Goal: Task Accomplishment & Management: Use online tool/utility

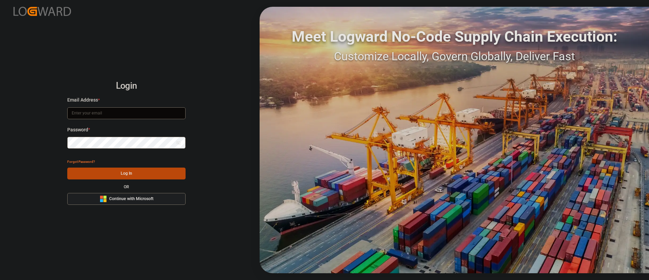
click at [143, 199] on span "Continue with Microsoft" at bounding box center [131, 199] width 44 height 6
click at [118, 197] on span "Continue with Microsoft" at bounding box center [131, 199] width 44 height 6
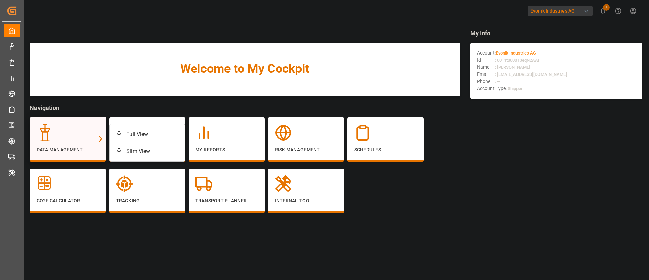
click at [86, 121] on div "Data Management" at bounding box center [68, 139] width 76 height 44
click at [137, 130] on div "Full View" at bounding box center [137, 134] width 22 height 8
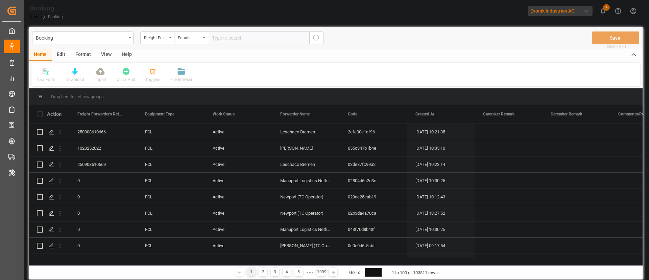
click at [107, 54] on div "View" at bounding box center [106, 54] width 21 height 11
click at [45, 70] on icon at bounding box center [44, 69] width 3 height 3
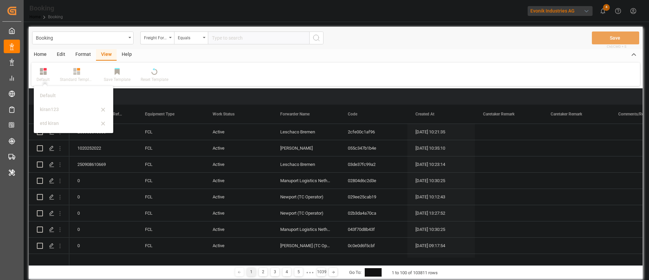
click at [90, 51] on div "Format" at bounding box center [83, 54] width 26 height 11
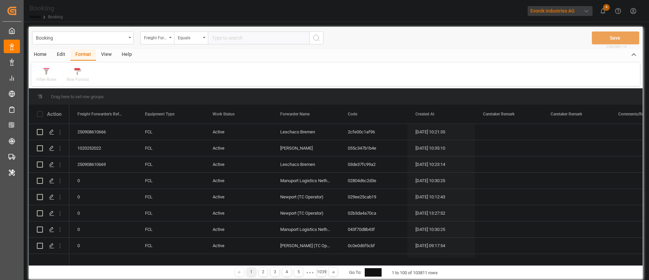
click at [45, 73] on icon at bounding box center [46, 71] width 6 height 7
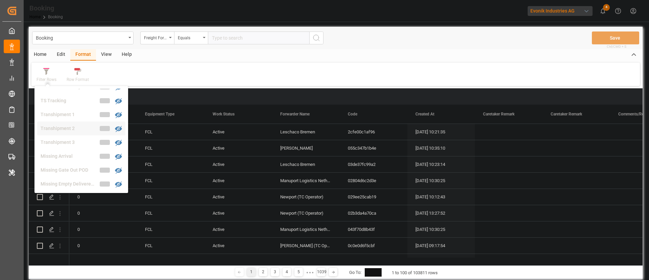
scroll to position [208, 0]
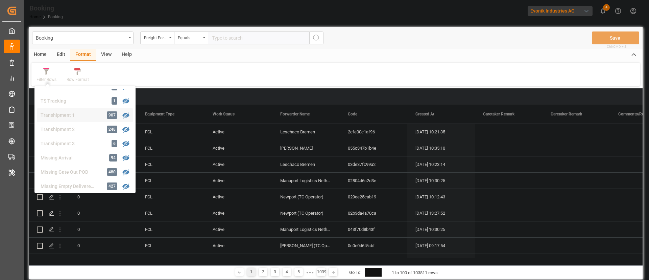
click at [68, 113] on div "Transhipment 1" at bounding box center [70, 115] width 59 height 7
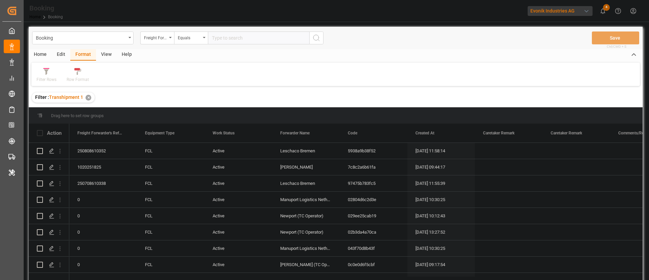
click at [106, 50] on div "View" at bounding box center [106, 54] width 21 height 11
click at [41, 77] on div "Default" at bounding box center [43, 79] width 13 height 6
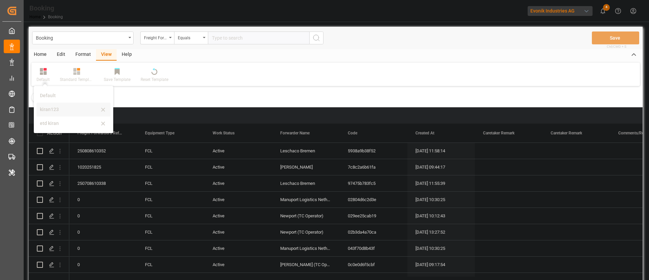
click at [43, 109] on div "kiran123" at bounding box center [69, 109] width 59 height 7
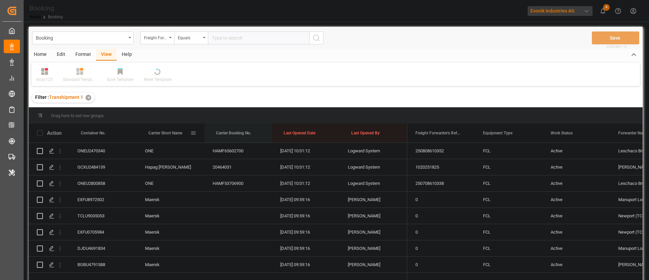
drag, startPoint x: 163, startPoint y: 132, endPoint x: 230, endPoint y: 124, distance: 67.1
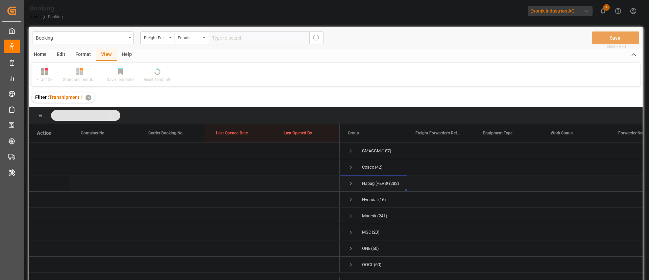
click at [348, 182] on span "Press SPACE to select this row." at bounding box center [351, 183] width 6 height 6
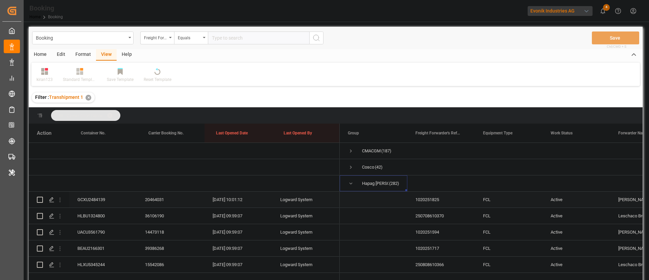
click at [100, 199] on div "GCXU2484139" at bounding box center [103, 199] width 68 height 16
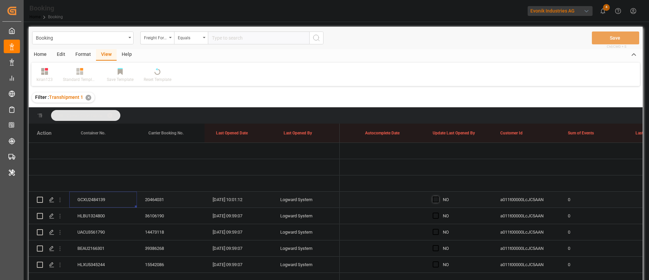
click at [435, 201] on span "Press SPACE to select this row." at bounding box center [436, 199] width 6 height 6
click at [438, 196] on input "Press SPACE to select this row." at bounding box center [438, 196] width 0 height 0
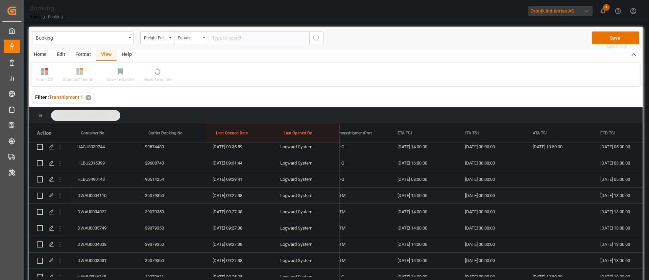
click at [108, 192] on div "DWAU0004110" at bounding box center [103, 195] width 68 height 16
click at [109, 202] on div "DWAU0004110" at bounding box center [103, 195] width 68 height 16
click at [100, 209] on div "DWAU0004022" at bounding box center [103, 211] width 68 height 16
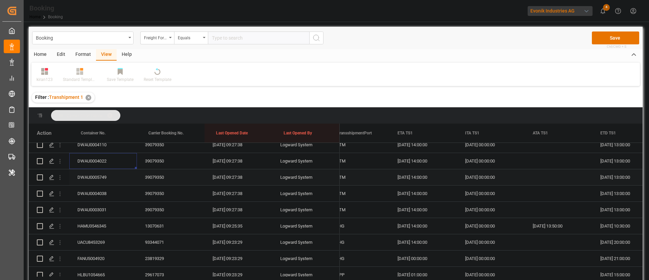
click at [94, 178] on div "DWAU0005749" at bounding box center [103, 177] width 68 height 16
click at [99, 196] on div "DWAU0004038" at bounding box center [103, 193] width 68 height 16
click at [99, 220] on div "HAMU3546345" at bounding box center [103, 226] width 68 height 16
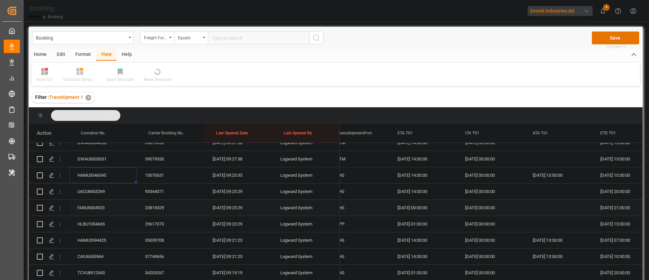
click at [106, 201] on div "FANU5004920" at bounding box center [103, 207] width 68 height 16
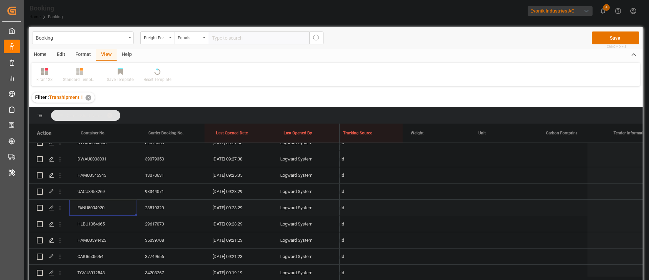
scroll to position [0, 5614]
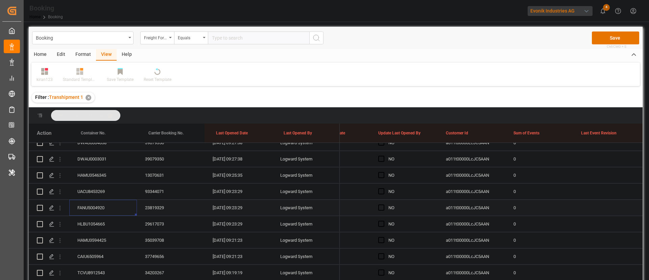
click at [381, 210] on div "Press SPACE to select this row." at bounding box center [383, 208] width 10 height 16
click at [379, 208] on span "Press SPACE to select this row." at bounding box center [381, 207] width 6 height 6
click at [383, 204] on input "Press SPACE to select this row." at bounding box center [383, 204] width 0 height 0
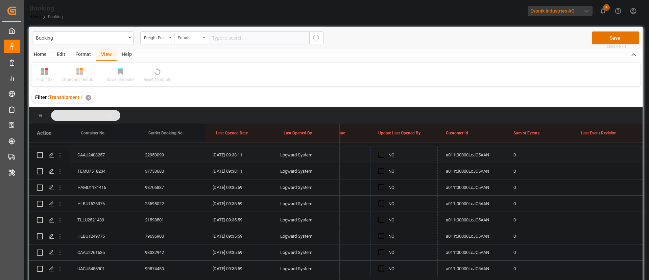
drag, startPoint x: 437, startPoint y: 213, endPoint x: 420, endPoint y: 158, distance: 58.0
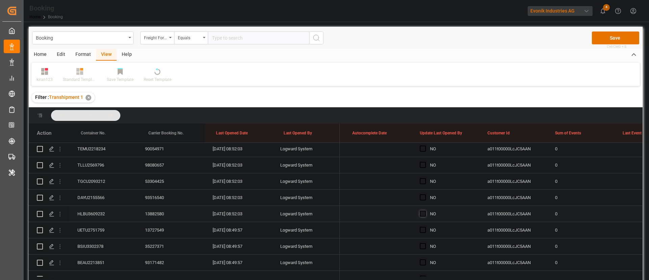
click at [422, 212] on span "Press SPACE to select this row." at bounding box center [423, 213] width 6 height 6
click at [425, 210] on input "Press SPACE to select this row." at bounding box center [425, 210] width 0 height 0
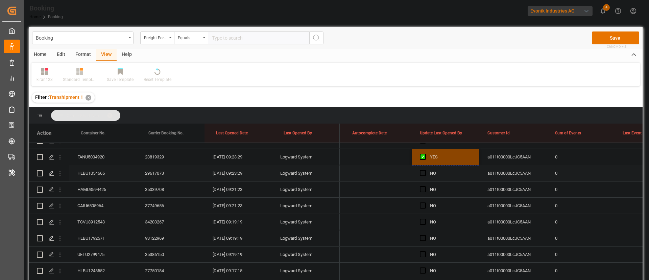
drag, startPoint x: 478, startPoint y: 220, endPoint x: 455, endPoint y: 171, distance: 54.2
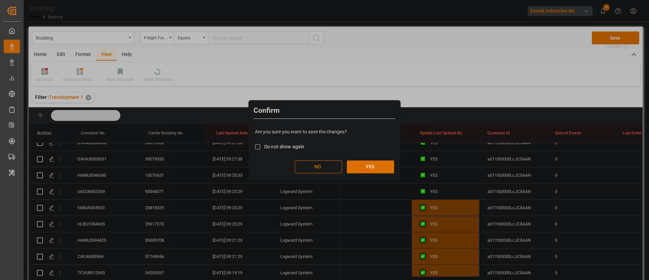
click at [381, 165] on button "YES" at bounding box center [370, 166] width 47 height 13
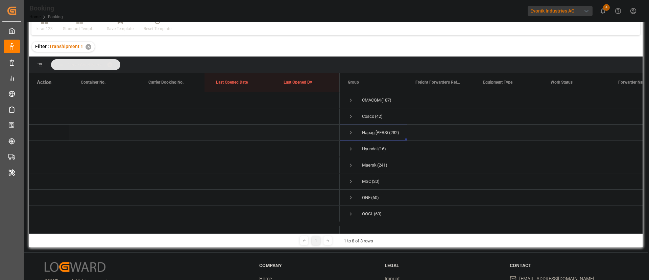
click at [357, 127] on span "Hapag Lloyd (282)" at bounding box center [373, 132] width 51 height 15
click at [351, 129] on span "Press SPACE to select this row." at bounding box center [351, 132] width 6 height 6
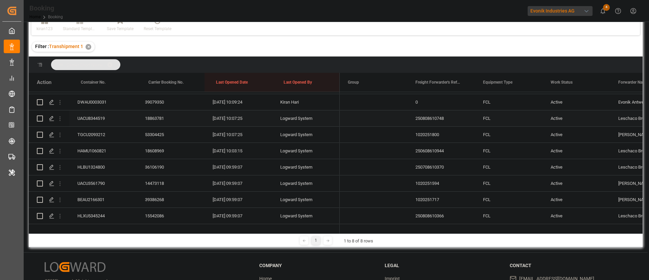
click at [112, 116] on div "UACU8344519" at bounding box center [103, 118] width 68 height 16
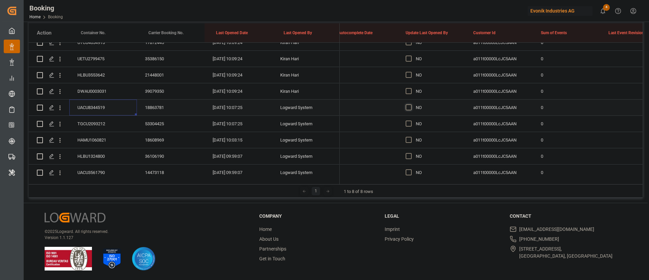
click at [409, 105] on span "Press SPACE to select this row." at bounding box center [409, 107] width 6 height 6
click at [411, 104] on input "Press SPACE to select this row." at bounding box center [411, 104] width 0 height 0
click at [92, 117] on div "TGCU2093212" at bounding box center [103, 124] width 68 height 16
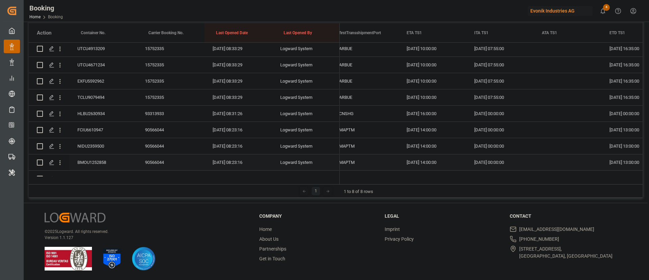
scroll to position [1740, 0]
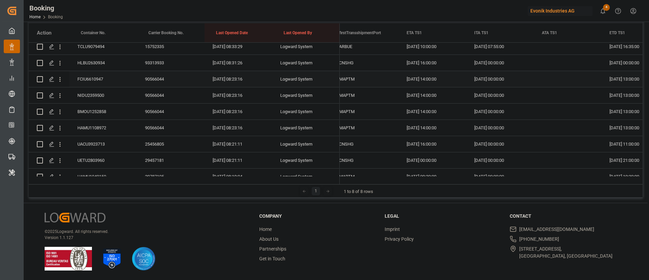
click at [102, 75] on div "FCIU6610947" at bounding box center [103, 79] width 68 height 16
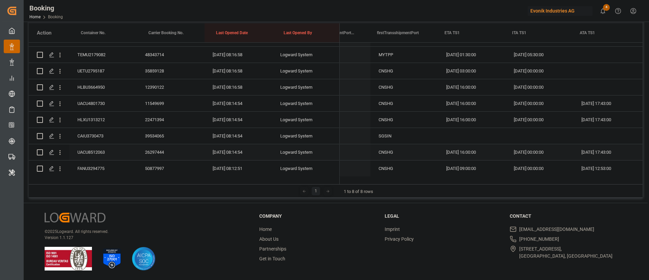
scroll to position [0, 7204]
click at [61, 136] on icon "open menu" at bounding box center [59, 136] width 1 height 5
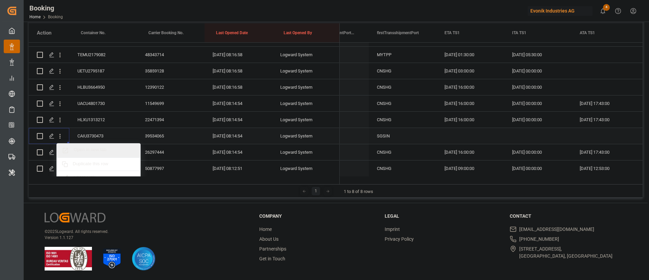
click at [101, 145] on div "Open in new tab" at bounding box center [98, 150] width 83 height 14
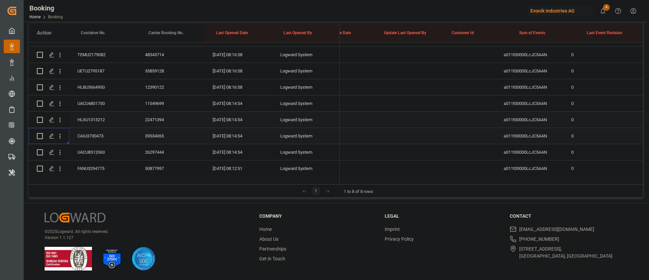
scroll to position [0, 5252]
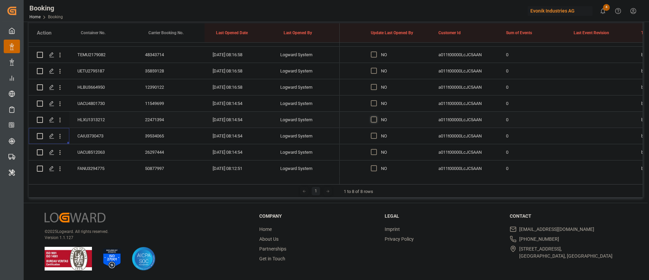
click at [374, 117] on span "Press SPACE to select this row." at bounding box center [374, 119] width 6 height 6
click at [376, 116] on input "Press SPACE to select this row." at bounding box center [376, 116] width 0 height 0
drag, startPoint x: 429, startPoint y: 127, endPoint x: 368, endPoint y: 109, distance: 64.1
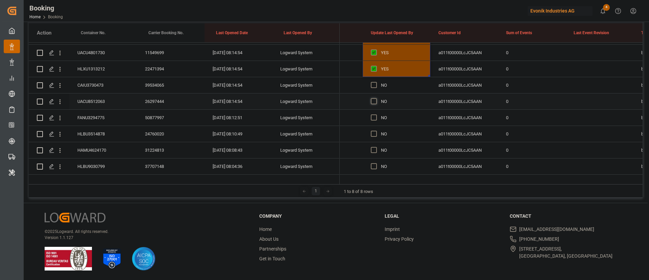
click at [374, 100] on span "Press SPACE to select this row." at bounding box center [374, 101] width 6 height 6
click at [376, 98] on input "Press SPACE to select this row." at bounding box center [376, 98] width 0 height 0
click at [112, 101] on div "UACU8512063" at bounding box center [103, 101] width 68 height 16
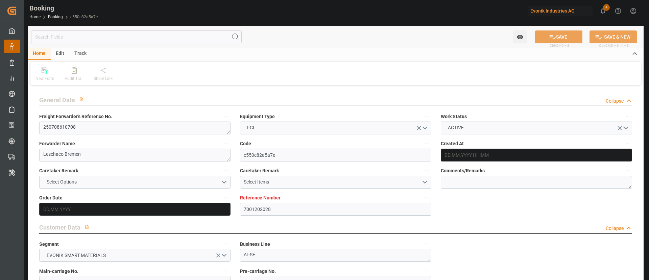
type input "7001202028"
type input "9632179"
type input "Hapag [PERSON_NAME]"
type input "Hapag Lloyd Aktiengesellschaft"
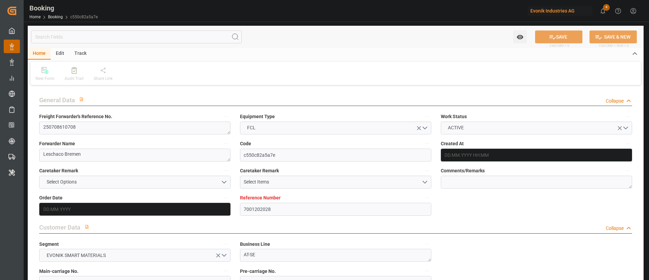
type input "NLRTM"
type input "SGSIN"
type input "36"
type input "SGSIN"
type input "0"
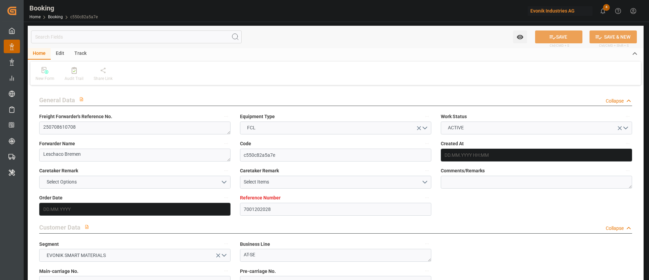
type input "NLRTM"
type input "SGSIN"
type input "9632179"
type input "23.06.2025 12:47"
type input "23.06.2025"
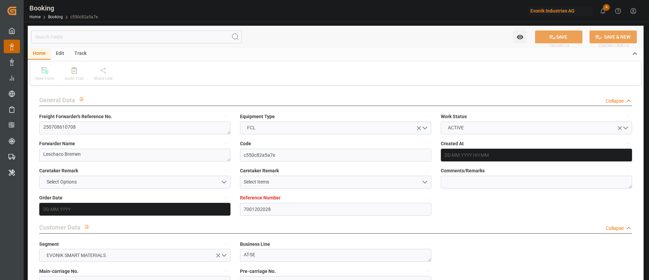
type input "01.09.2025"
type input "11.07.2025"
type input "25.06.2025"
type input "27.07.2025 07:00"
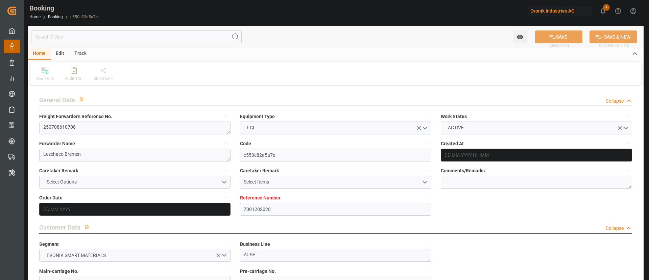
type input "27.07.2025 00:00"
type input "27.07.2025 09:06"
type input "21.07.2025 16:05"
type input "01.09.2025 01:00"
type input "01.09.2025 00:00"
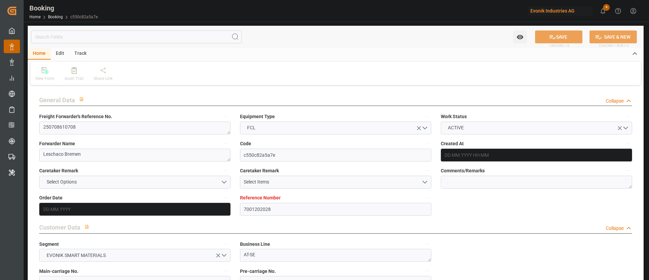
type input "01.09.2025 06:55"
type input "02.09.2025 00:00"
type input "22.07.2025"
type input "11.09.2025 08:14"
type input "11.09.2025"
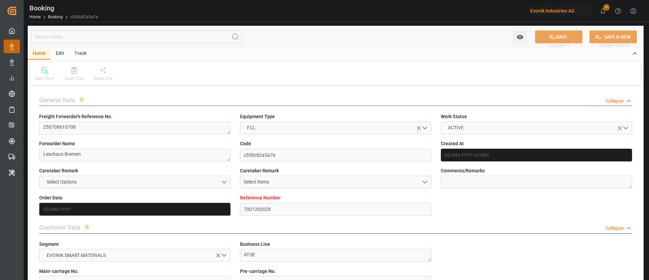
type input "11.07.2025 12:59"
type input "11.07.2025 14:52"
type input "19.07.2025 05:51"
type input "11.07.2025 12:00"
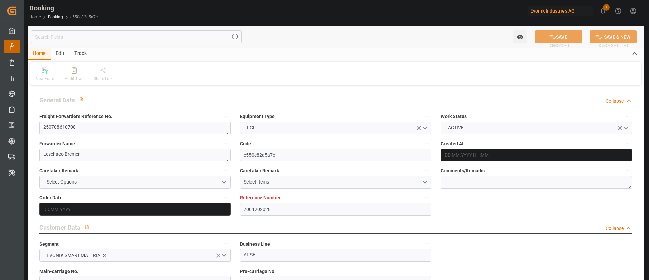
type input "11.07.2025 12:00"
type input "24.07.2025 12:00"
type input "27.07.2025 07:00"
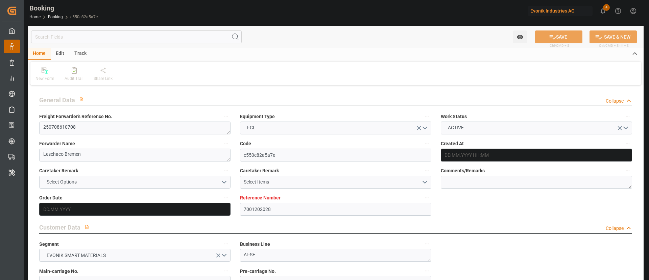
type input "26.07.2025 21:04"
type input "27.07.2025 07:00"
type input "27.07.2025 10:20"
type input "01.09.2025 04:19"
type input "02.09.2025 00:42"
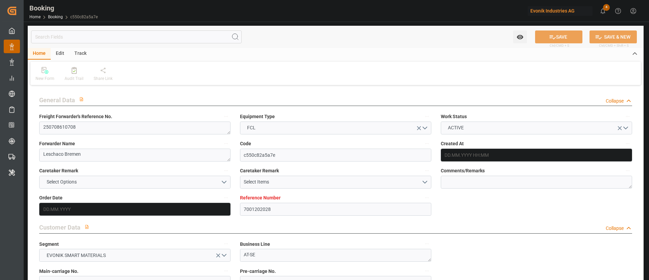
type input "01.09.2025 01:00"
type input "01.09.2025 04:19"
type input "01.09.2025 16:46"
type input "01.09.2025 06:55"
type input "01.09.2025 01:00"
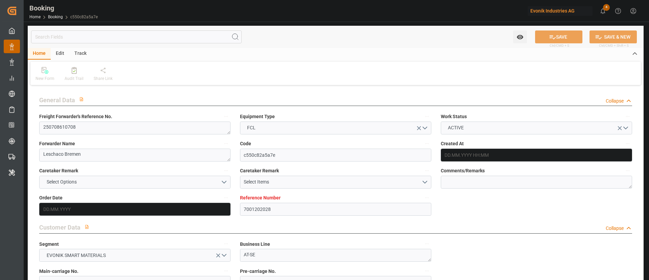
type input "02.09.2025 00:42"
type input "06.09.2025 00:42"
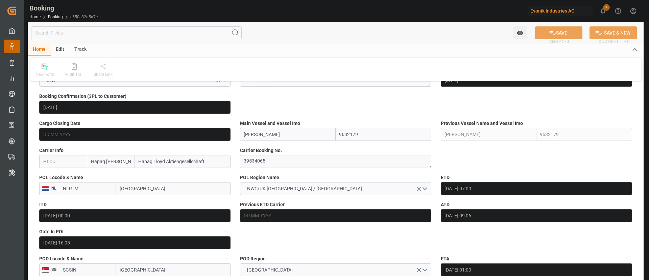
scroll to position [406, 0]
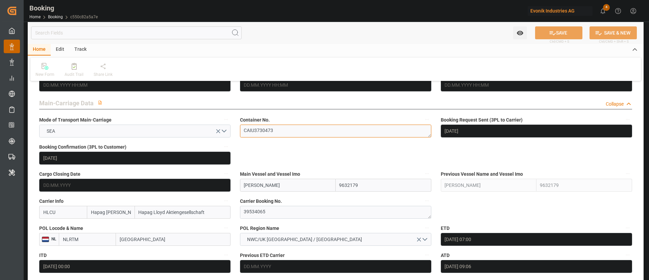
click at [288, 125] on textarea "CAIU3730473" at bounding box center [335, 130] width 191 height 13
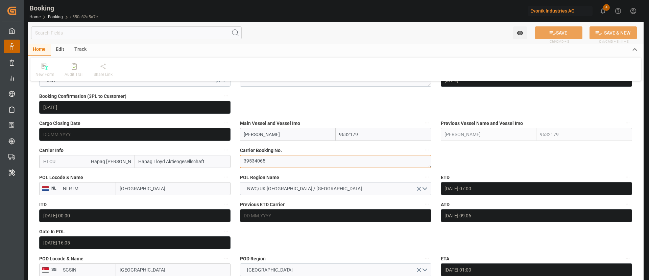
click at [276, 162] on textarea "39534065" at bounding box center [335, 161] width 191 height 13
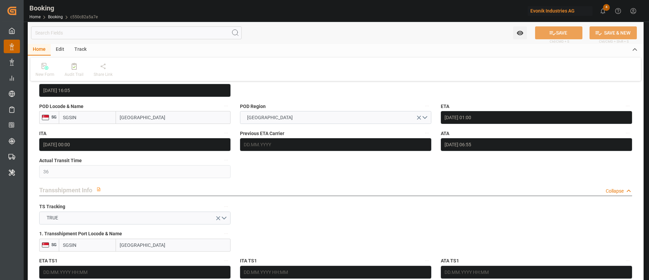
scroll to position [659, 0]
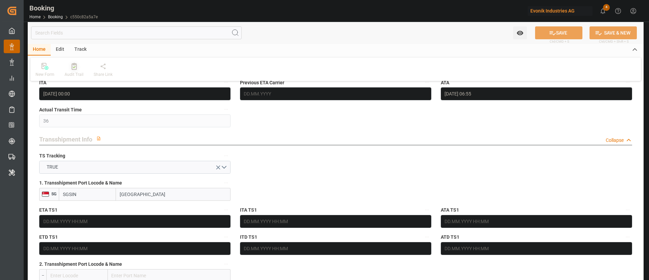
click at [78, 69] on div at bounding box center [74, 66] width 19 height 7
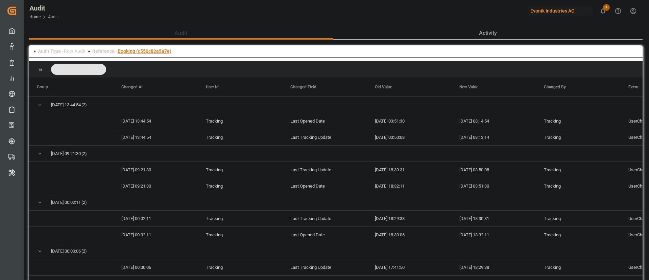
click at [159, 49] on link "Booking (c550c82a5a7e)" at bounding box center [145, 50] width 54 height 5
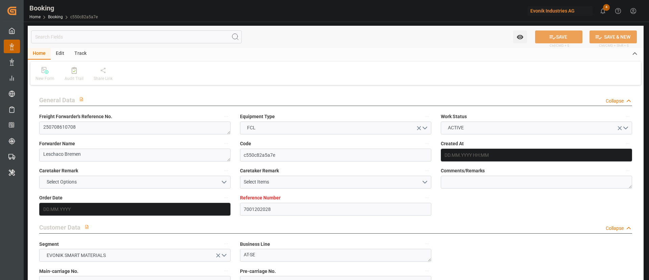
type input "7001202028"
type input "9632179"
type input "Hapag Lloyd"
type input "Hapag Lloyd Aktiengesellschaft"
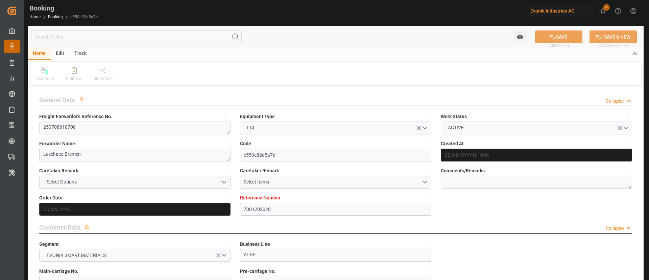
type input "NLRTM"
type input "SGSIN"
type input "36"
type input "SGSIN"
type input "0"
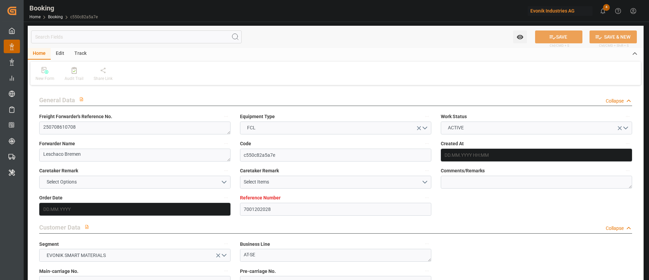
type input "NLRTM"
type input "SGSIN"
type input "9632179"
type input "23.06.2025 12:47"
type input "23.06.2025"
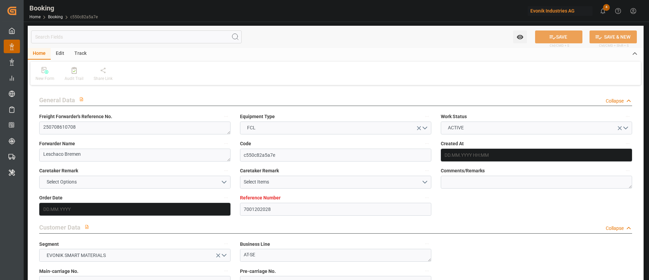
type input "01.09.2025"
type input "11.07.2025"
type input "25.06.2025"
type input "27.07.2025 07:00"
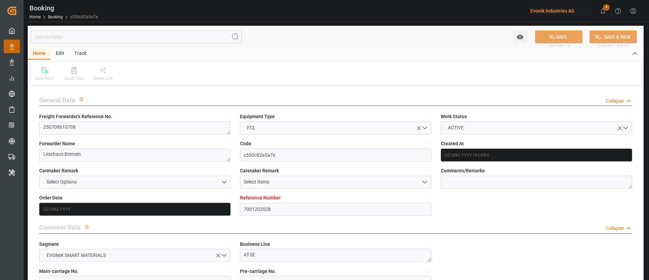
type input "27.07.2025 00:00"
type input "27.07.2025 09:06"
type input "21.07.2025 16:05"
type input "01.09.2025 01:00"
type input "01.09.2025 00:00"
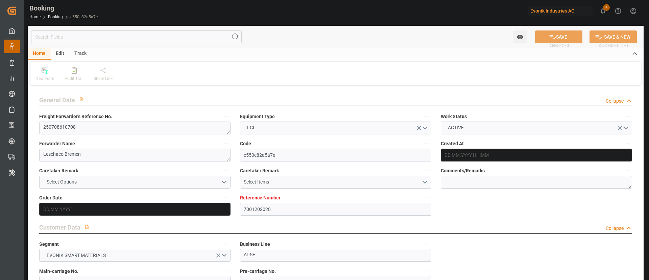
type input "01.09.2025 06:55"
type input "02.09.2025 00:00"
type input "22.07.2025"
type input "11.09.2025 08:14"
type input "11.09.2025"
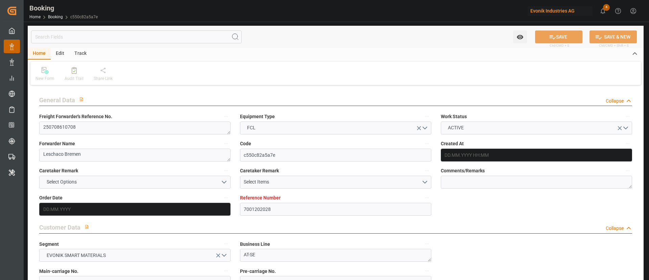
type input "11.07.2025 12:59"
type input "11.07.2025 14:52"
type input "19.07.2025 05:51"
type input "11.07.2025 12:00"
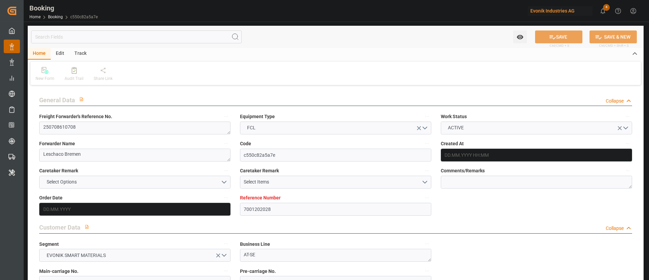
type input "11.07.2025 12:00"
type input "24.07.2025 12:00"
type input "27.07.2025 07:00"
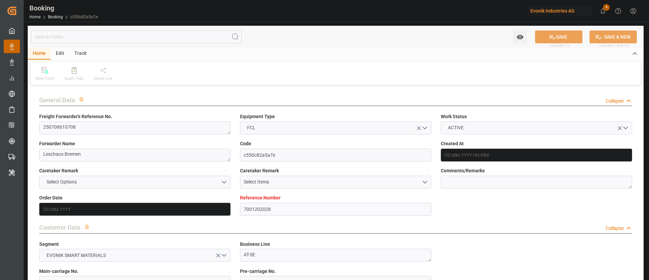
type input "26.07.2025 21:04"
type input "27.07.2025 07:00"
type input "27.07.2025 10:20"
type input "01.09.2025 04:19"
type input "02.09.2025 00:42"
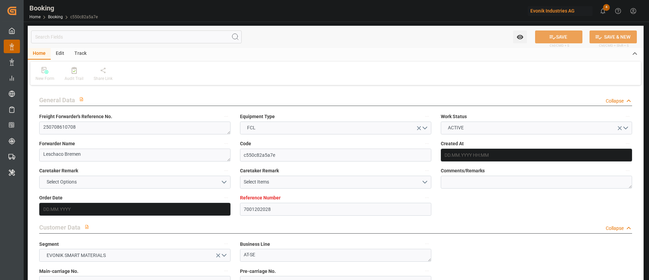
type input "01.09.2025 01:00"
type input "01.09.2025 04:19"
type input "01.09.2025 16:46"
type input "01.09.2025 06:55"
type input "01.09.2025 01:00"
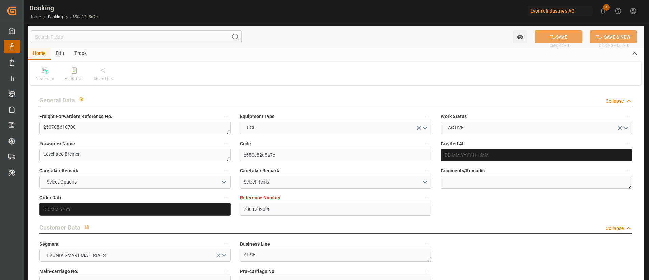
type input "02.09.2025 00:42"
type input "06.09.2025 00:42"
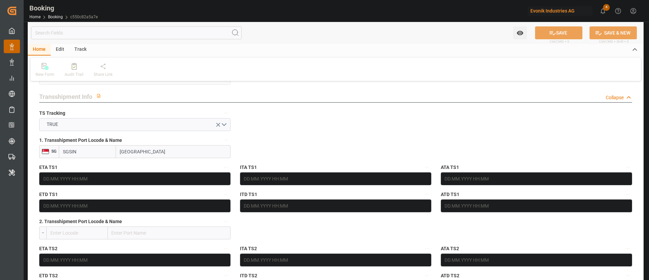
scroll to position [710, 0]
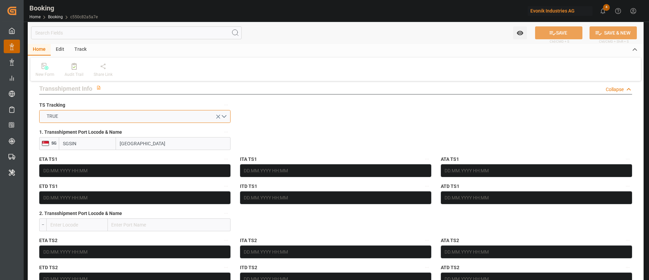
click at [156, 121] on button "TRUE" at bounding box center [134, 116] width 191 height 13
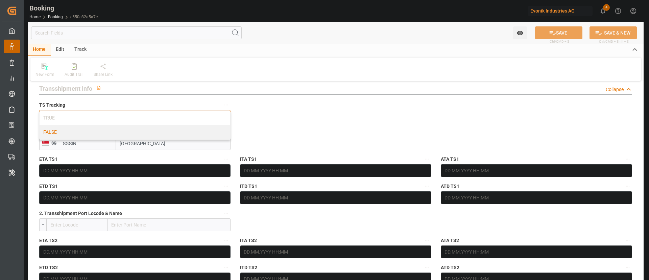
click at [139, 133] on div "FALSE" at bounding box center [135, 132] width 191 height 14
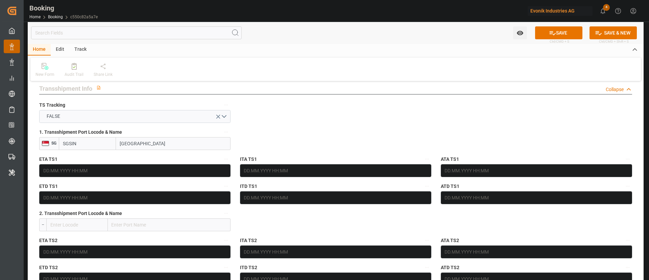
drag, startPoint x: 171, startPoint y: 144, endPoint x: 115, endPoint y: 149, distance: 56.3
click at [115, 149] on div "SGSIN Singapore" at bounding box center [145, 143] width 172 height 13
click at [86, 142] on input "SGSIN" at bounding box center [87, 143] width 57 height 13
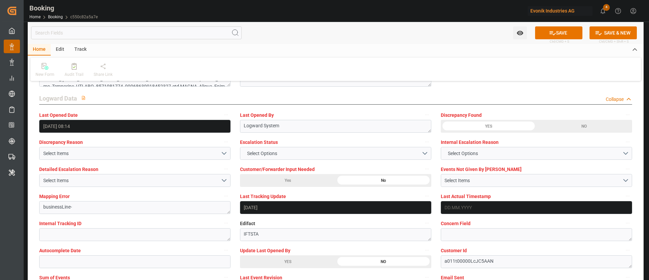
scroll to position [1268, 0]
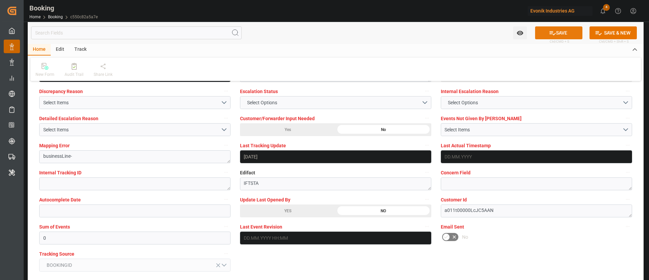
click at [569, 30] on button "SAVE" at bounding box center [558, 32] width 47 height 13
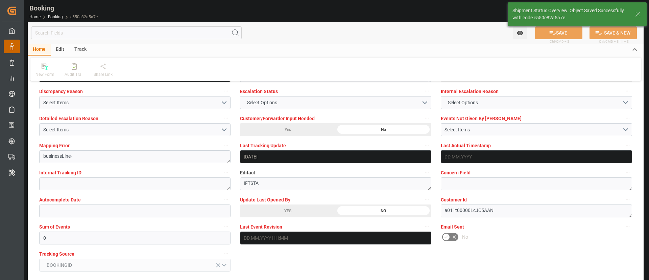
type textarea "Kiran Hari"
type textarea "No"
type input "11.09.2025 10:18"
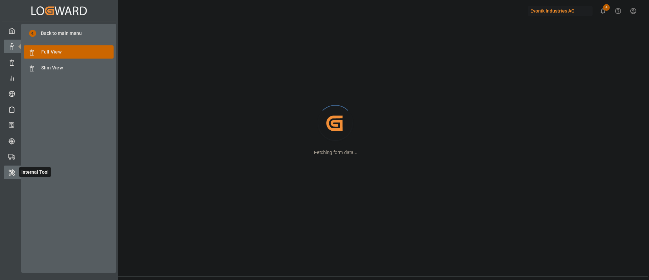
click at [13, 173] on icon at bounding box center [11, 172] width 7 height 7
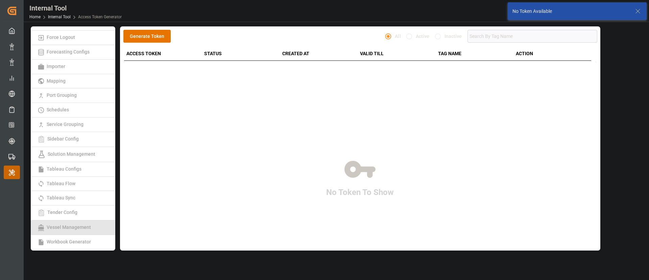
scroll to position [139, 0]
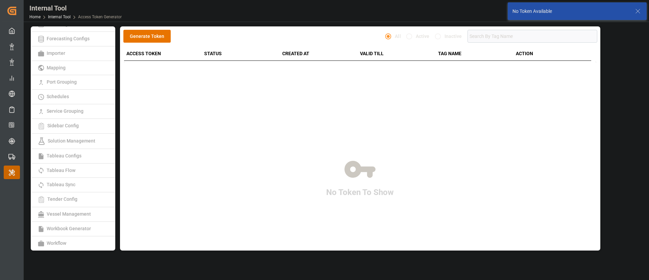
drag, startPoint x: 70, startPoint y: 213, endPoint x: 357, endPoint y: 256, distance: 290.3
click at [70, 213] on span "Vessel Management" at bounding box center [69, 213] width 48 height 5
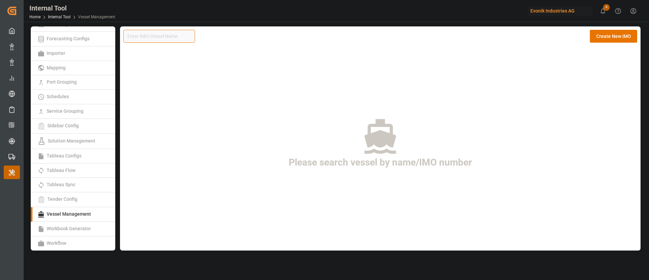
click at [181, 38] on input at bounding box center [159, 36] width 72 height 13
paste input "9166792"
type input "9166792"
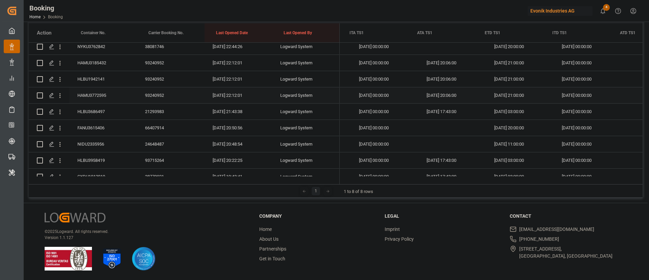
scroll to position [0, 7367]
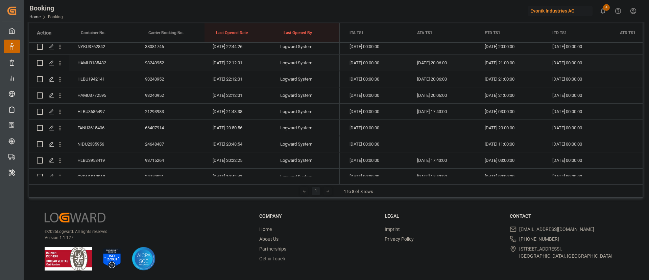
click at [96, 65] on div "HAMU3185432" at bounding box center [103, 63] width 68 height 16
click at [105, 77] on div "HLBU1942141" at bounding box center [103, 79] width 68 height 16
click at [96, 94] on div "HAMU3772595" at bounding box center [103, 95] width 68 height 16
click at [98, 110] on div "HLBU3686497" at bounding box center [103, 111] width 68 height 16
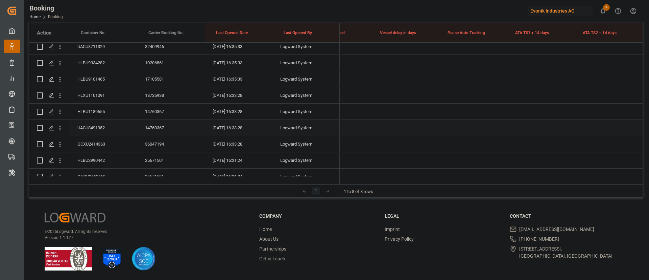
scroll to position [0, 5980]
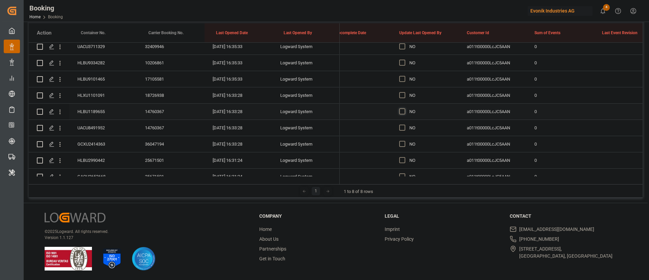
click at [404, 111] on span "Press SPACE to select this row." at bounding box center [402, 111] width 6 height 6
click at [404, 108] on input "Press SPACE to select this row." at bounding box center [404, 108] width 0 height 0
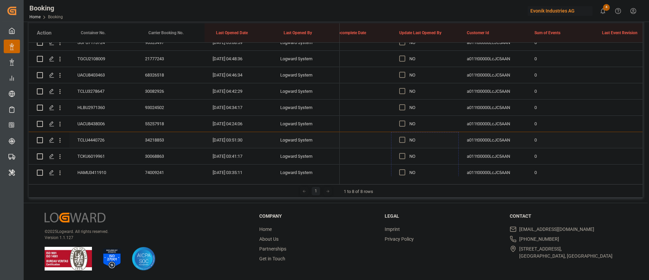
drag, startPoint x: 457, startPoint y: 119, endPoint x: 431, endPoint y: 145, distance: 37.3
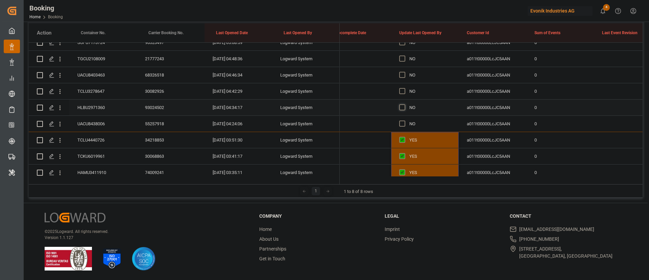
click at [401, 108] on span "Press SPACE to select this row." at bounding box center [402, 107] width 6 height 6
click at [404, 104] on input "Press SPACE to select this row." at bounding box center [404, 104] width 0 height 0
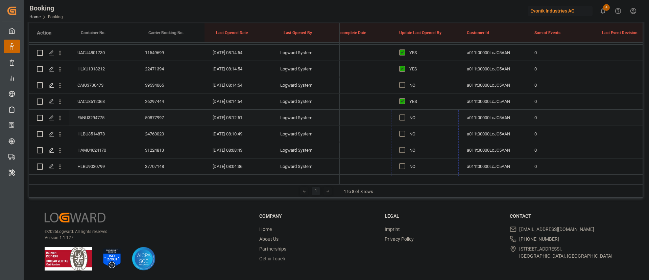
drag, startPoint x: 446, startPoint y: 75, endPoint x: 439, endPoint y: 117, distance: 42.9
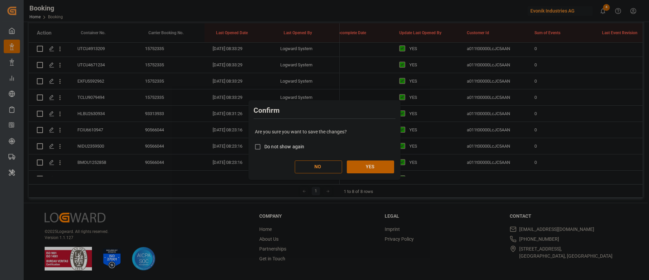
click at [376, 168] on button "YES" at bounding box center [370, 166] width 47 height 13
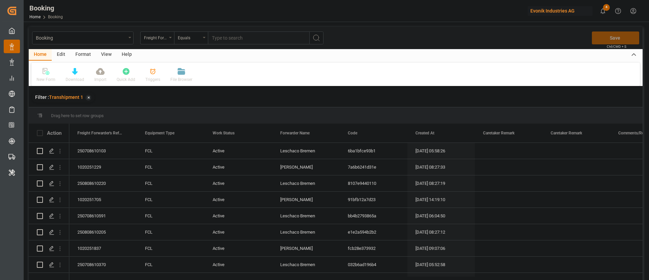
click at [100, 54] on div "View" at bounding box center [106, 54] width 21 height 11
click at [44, 75] on div "Default" at bounding box center [42, 75] width 23 height 15
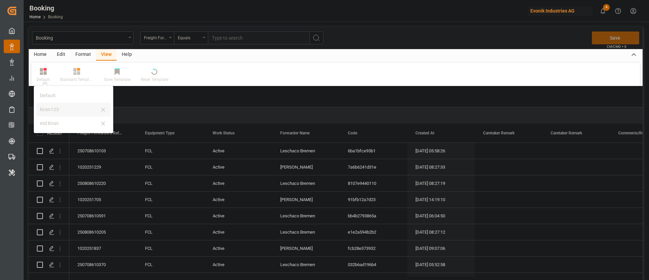
click at [52, 108] on div "kiran123" at bounding box center [69, 109] width 59 height 7
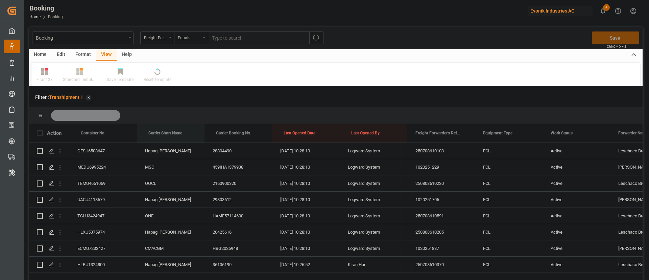
drag, startPoint x: 164, startPoint y: 127, endPoint x: 173, endPoint y: 115, distance: 15.2
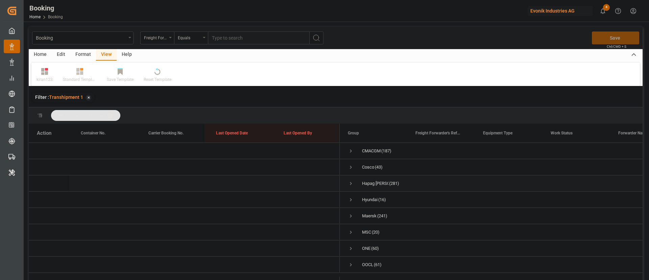
click at [350, 185] on span "Press SPACE to select this row." at bounding box center [351, 183] width 6 height 6
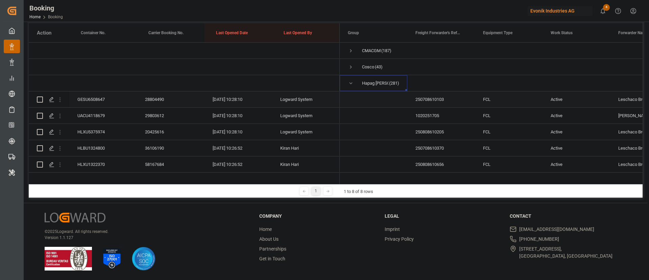
click at [97, 96] on div "GESU6508647" at bounding box center [103, 99] width 68 height 16
click at [98, 122] on div "UACU4118679" at bounding box center [103, 115] width 68 height 16
click at [110, 129] on div "HLXU5375974" at bounding box center [103, 132] width 68 height 16
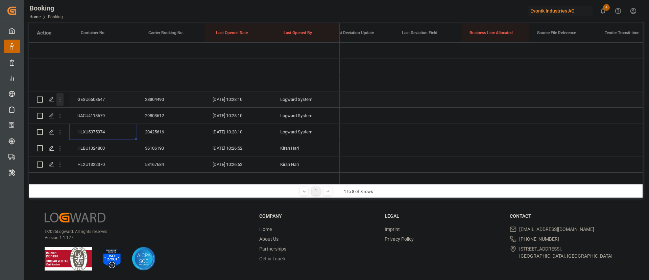
scroll to position [0, 4011]
drag, startPoint x: 59, startPoint y: 97, endPoint x: 96, endPoint y: 110, distance: 38.8
click at [61, 97] on icon "open menu" at bounding box center [59, 99] width 7 height 7
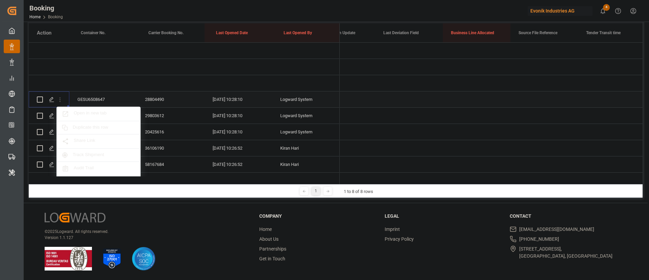
scroll to position [0, 4021]
click at [95, 113] on span "Open in new tab" at bounding box center [105, 113] width 62 height 7
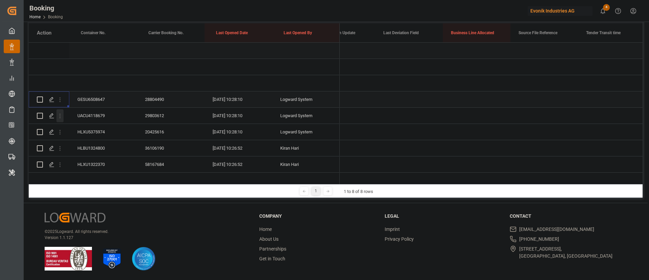
click at [61, 116] on icon "open menu" at bounding box center [59, 115] width 7 height 7
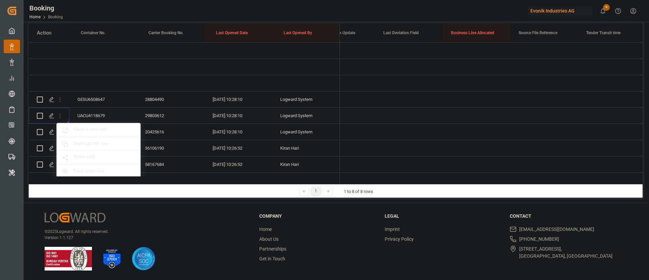
click at [84, 128] on span "Open in new tab" at bounding box center [105, 129] width 62 height 7
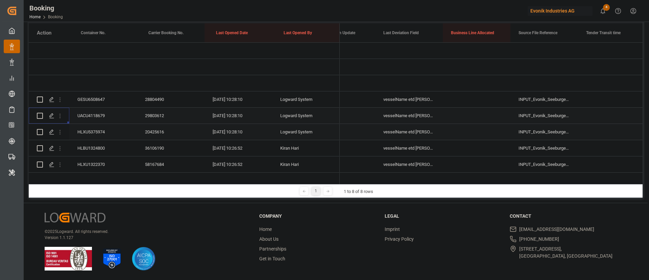
click at [62, 131] on icon "open menu" at bounding box center [59, 131] width 7 height 7
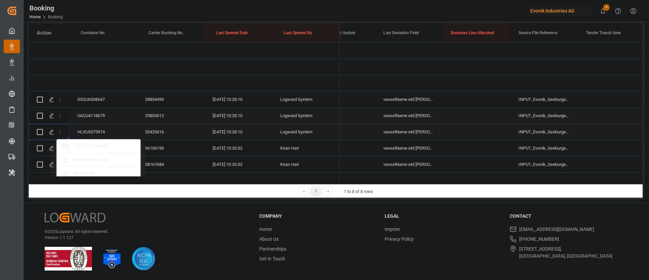
click at [95, 143] on span "Open in new tab" at bounding box center [105, 146] width 62 height 7
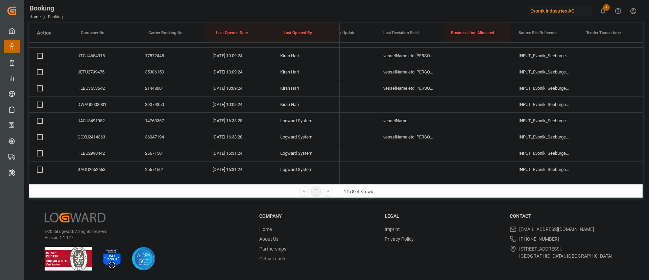
scroll to position [3093, 0]
click at [97, 73] on div "UACU8491952" at bounding box center [103, 73] width 68 height 16
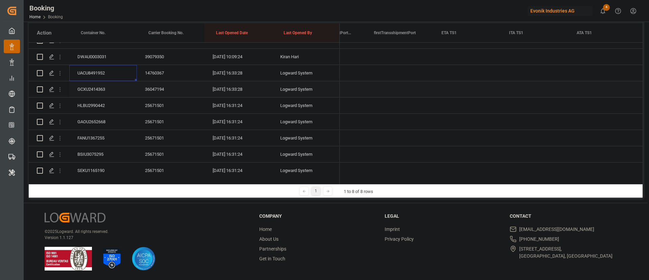
scroll to position [0, 0]
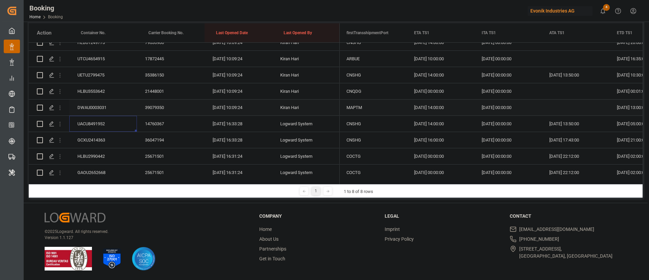
click at [98, 104] on div "DWAU0003031" at bounding box center [103, 107] width 68 height 16
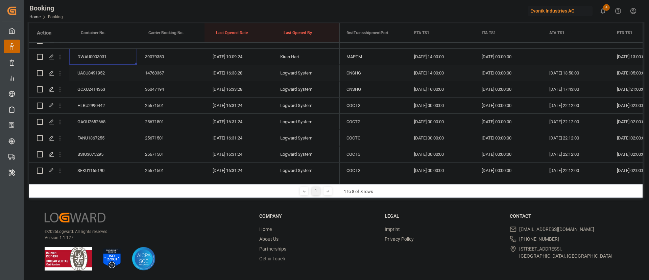
click at [107, 79] on div "UACU8491952" at bounding box center [103, 73] width 68 height 16
click at [112, 87] on div "GCXU2414363" at bounding box center [103, 89] width 68 height 16
click at [104, 104] on div "HLBU2990442" at bounding box center [103, 105] width 68 height 16
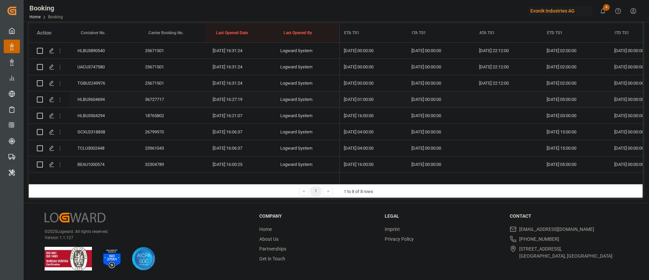
scroll to position [0, 7305]
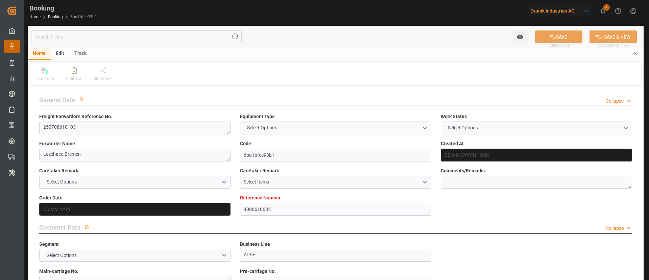
type textarea "250708610103"
type textarea "Leschaco Bremen"
type input "6ba1bfce93b1"
type input "4006618685"
type textarea "AT-SE"
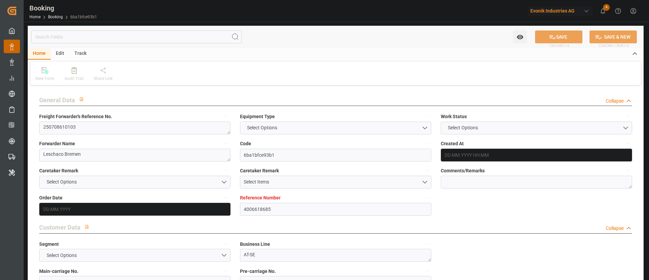
type input "4006618649"
type textarea "CIF"
type textarea "Busan"
type textarea "Evonik Plant 0000503047"
type textarea "Hombourg"
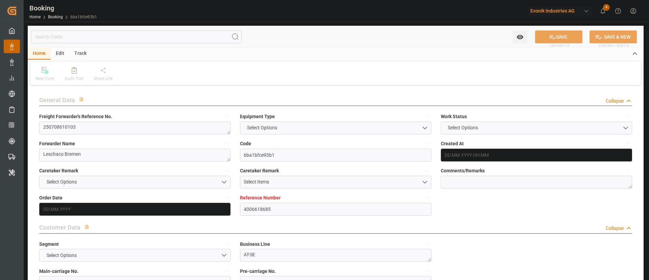
type textarea "GESU6508647"
type input "MILAN MAERSK"
type input "HLCU"
type textarea "28804490"
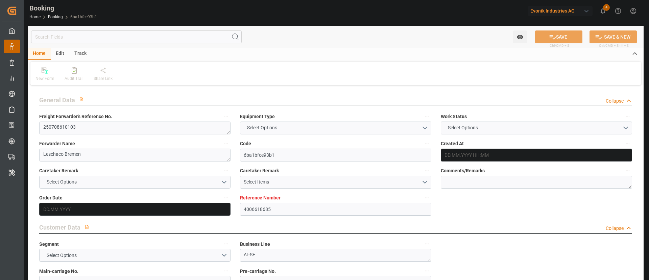
type input "Hamburg"
type input "Busan"
type input "SHANGHAI PT"
type textarea "vesselName etd eta"
type textarea "INPUT_Evonik_Seeburger_LoadTenderOcean_1003039015_20250811091030972.xml"
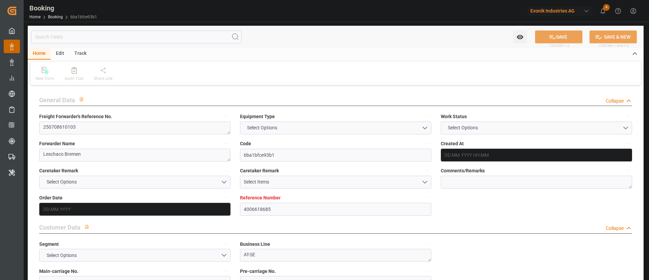
type textarea "NWC/UK North West Continent / UK_KRPUS_HLCU_AT-SE"
type textarea "INPUT_Evonik_Seeburger_LoadTenderOcean_1002867287_20250617075523311.xml,INPUT_E…"
type textarea "1003039015"
type textarea "Logward System"
type textarea "businessLine-"
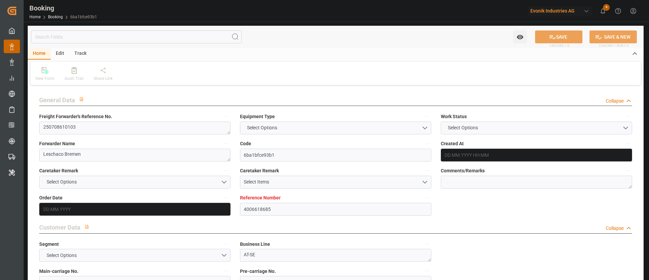
type textarea "IFTSTA"
type textarea "a011t00000LcJC5AAN"
type textarea "Yes"
type input "HAMBURG"
type input "BUSAN"
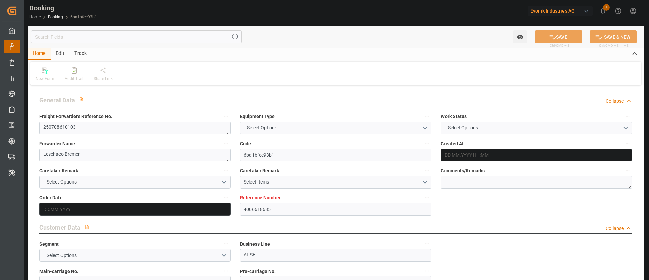
type input "BREMBLENS"
type input "CH"
type input "TRUCK"
type input "529E"
type input "VESSEL"
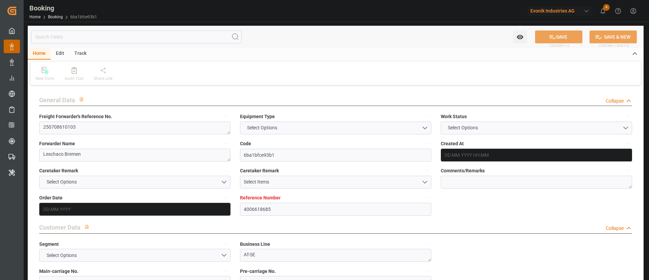
type input "KUALA LUMPUR EXPRESS"
type input "536E"
type input "KUALA LUMPUR EXPRESS"
type input "TRUCK"
type input "4006618685"
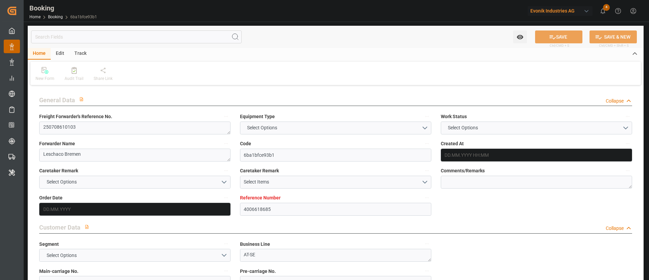
type input "9778820"
type input "Hapag Lloyd"
type input "Hapag Lloyd Aktiengesellschaft"
type input "DEHAM"
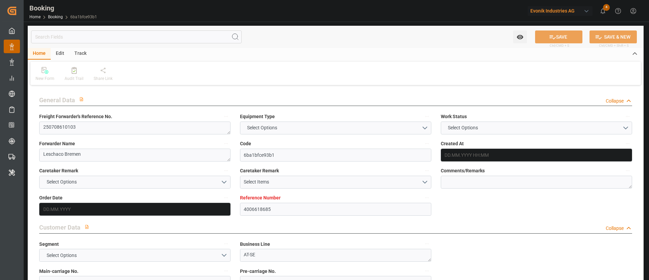
type input "KRPUS"
type input "CNSHG"
type input "0"
type input "DEHAM"
type input "KRPUS"
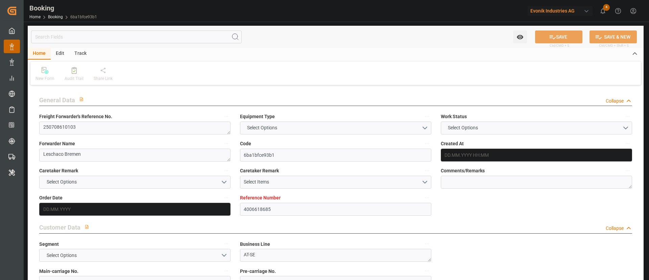
type input "9343730"
type input "17.06.2025 05:58"
type input "17.06.2025"
type input "22.08.2025"
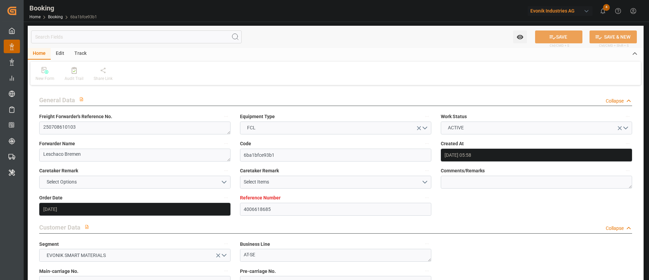
type input "02.07.2025"
type input "11.08.2025"
type input "20.07.2025 18:00"
type input "12.07.2025 00:00"
type input "20.07.2025 18:36"
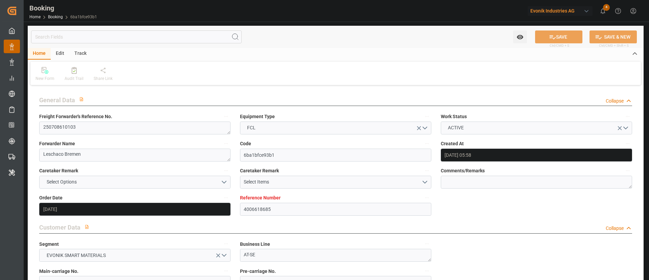
type input "11.07.2025 00:46"
type input "13.09.2025 15:00"
type input "[DATE] 00:00"
type input "04.09.2025 23:00"
type input "26.08.2025 00:00"
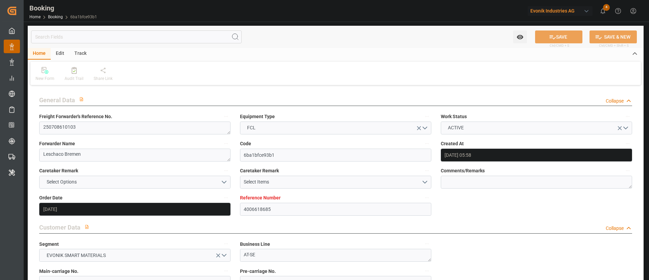
type input "04.09.2025 23:30"
type input "11.09.2025 21:00"
type input "31.08.2025 00:00"
type input "11.08.2025"
type input "11.09.2025 10:28"
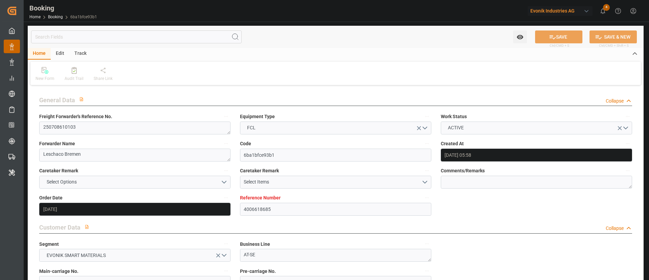
type input "11.09.2025"
type input "04.07.2025 07:11"
type input "19.07.2025 03:37"
type input "20.07.2025 18:00"
type input "20.07.2025 19:03"
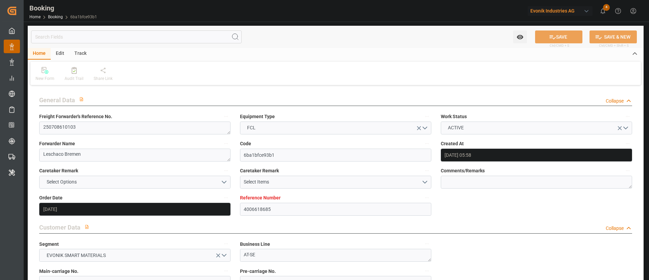
type input "04.09.2025 23:00"
type input "04.09.2025 23:32"
type input "05.09.2025 00:05"
type input "05.09.2025 08:16"
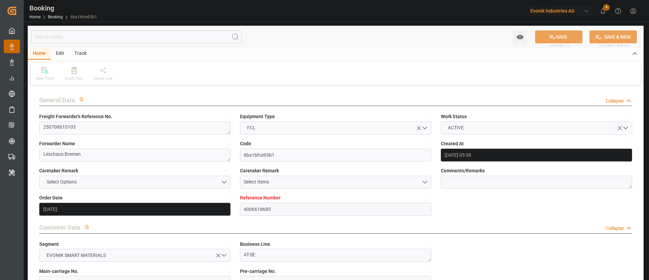
type input "05.09.2025 03:07"
type input "11.09.2025 21:00"
type input "13.09.2025 15:00"
type input "14.09.2025 04:33"
type input "18.09.2025 04:33"
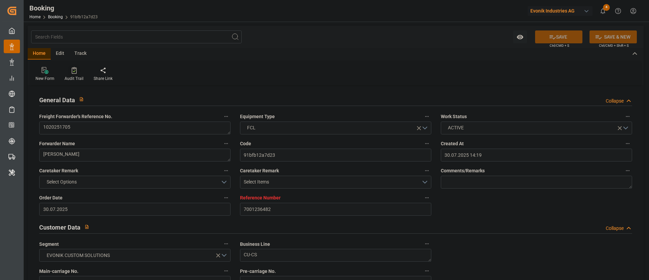
click at [73, 68] on icon at bounding box center [74, 70] width 5 height 7
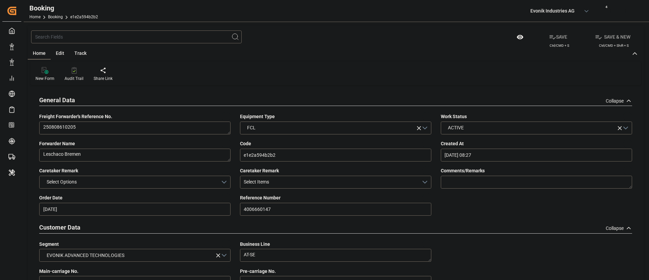
type input "[DATE] 08:27"
type input "[DATE]"
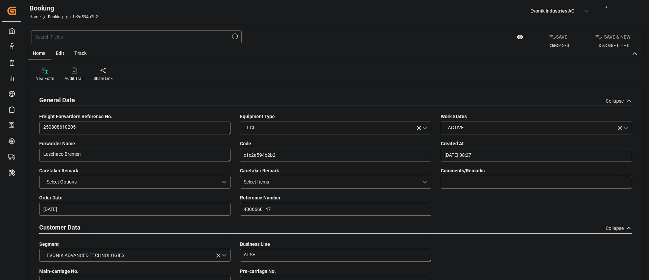
type input "[DATE] 00:00"
type input "18.08.2025 00:00"
type input "18.08.2025 01:12"
type input "11.08.2025 13:15"
type input "15.10.2025 18:00"
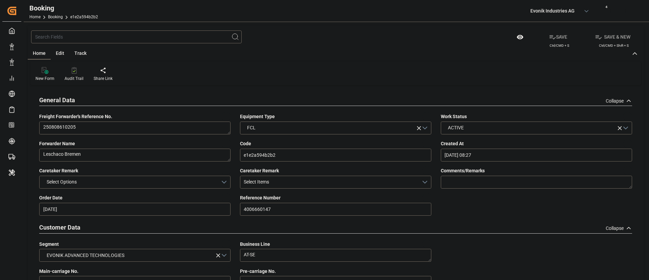
type input "22.10.2025 00:00"
type input "01.10.2025 08:00"
type input "02.10.2025 00:00"
type input "10.10.2025 20:00"
type input "17.10.2025 00:00"
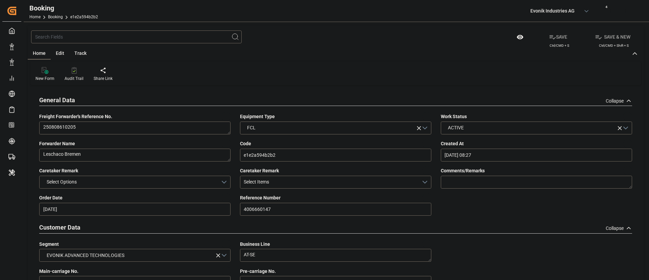
type input "18.08.2025"
type input "11.09.2025 10:28"
type input "11.09.2025"
type input "07.08.2025 08:45"
type input "17.08.2025 05:48"
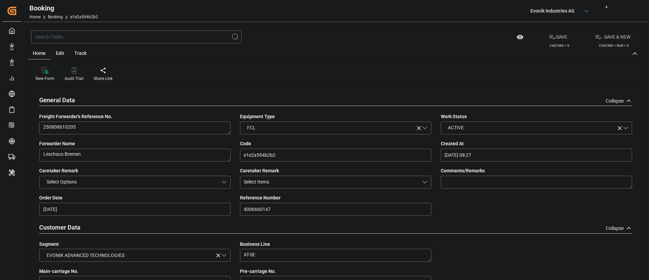
type input "18.08.2025 01:44"
type input "01.10.2025 08:00"
type input "01.10.2025 16:44"
type input "10.10.2025 20:00"
type input "15.10.2025 18:00"
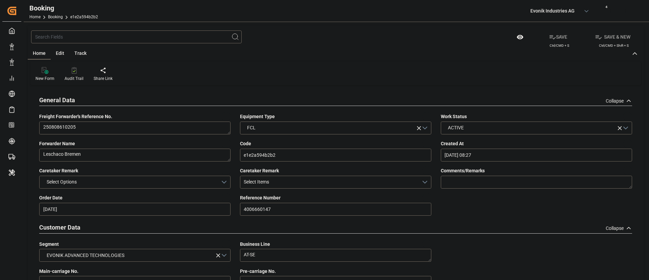
type input "15.10.2025 21:44"
type input "19.10.2025 21:44"
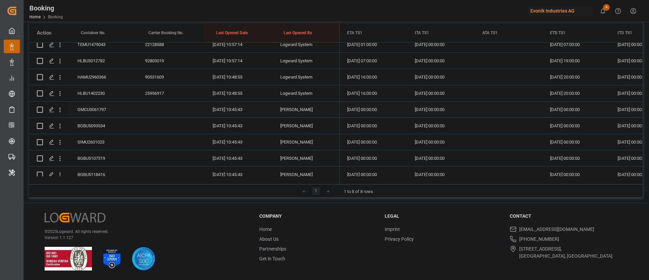
scroll to position [4259, 0]
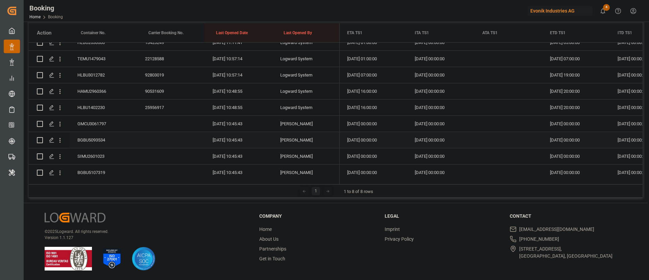
click at [79, 136] on div "BGBU5093534" at bounding box center [103, 140] width 68 height 16
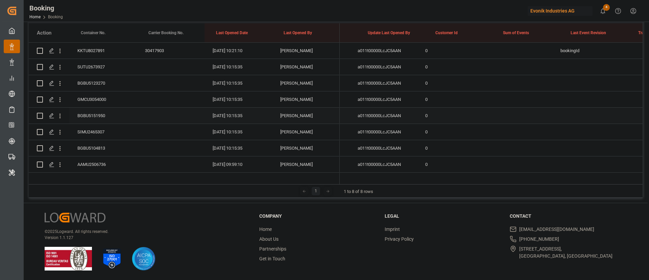
scroll to position [0, 0]
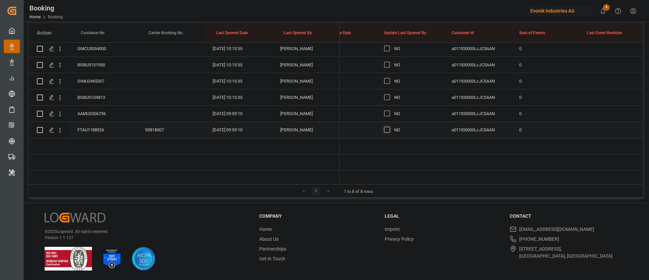
click at [387, 127] on span "Press SPACE to select this row." at bounding box center [387, 129] width 6 height 6
click at [389, 126] on input "Press SPACE to select this row." at bounding box center [389, 126] width 0 height 0
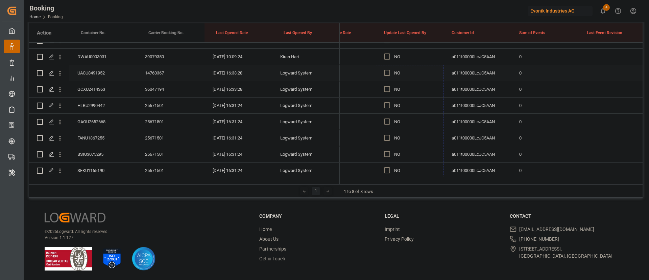
drag, startPoint x: 441, startPoint y: 137, endPoint x: 397, endPoint y: 116, distance: 49.3
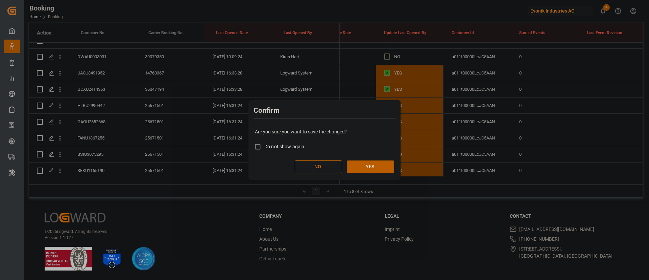
click at [375, 164] on button "YES" at bounding box center [370, 166] width 47 height 13
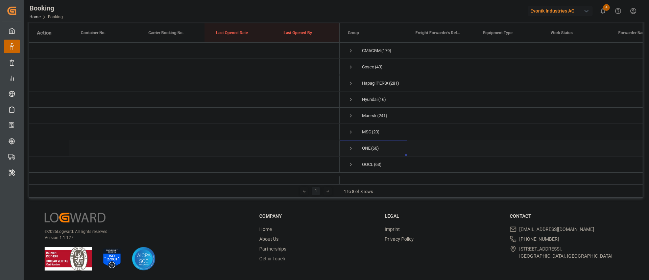
click at [348, 145] on span "Press SPACE to select this row." at bounding box center [351, 148] width 6 height 6
click at [348, 161] on span "Press SPACE to select this row." at bounding box center [351, 164] width 6 height 6
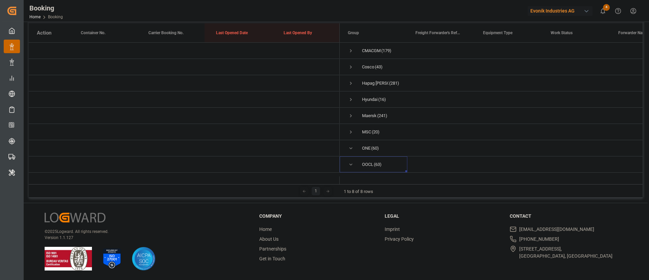
click at [575, 12] on div "Evonik Industries AG" at bounding box center [560, 11] width 65 height 10
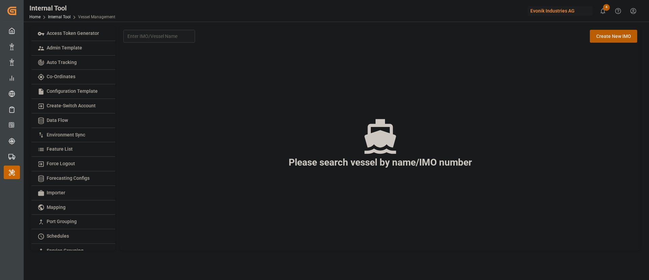
click at [559, 12] on div "Evonik Industries AG" at bounding box center [560, 11] width 65 height 10
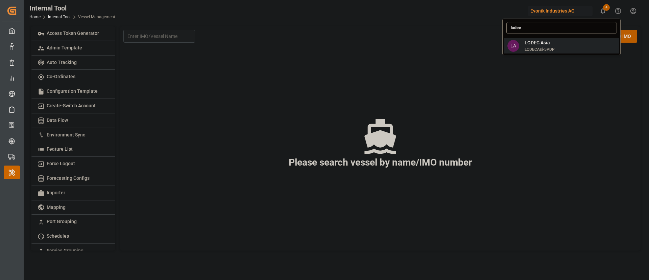
type input "lodec"
click at [513, 48] on span "LA" at bounding box center [513, 46] width 12 height 12
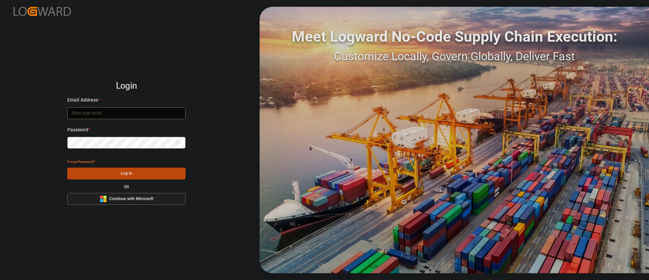
click at [139, 196] on span "Continue with Microsoft" at bounding box center [131, 199] width 44 height 6
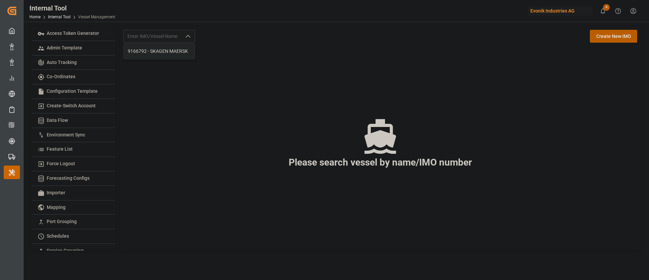
scroll to position [139, 0]
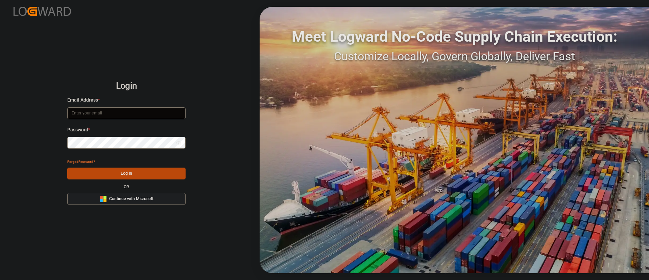
click at [159, 200] on button "Microsoft Logo Continue with Microsoft" at bounding box center [126, 199] width 118 height 12
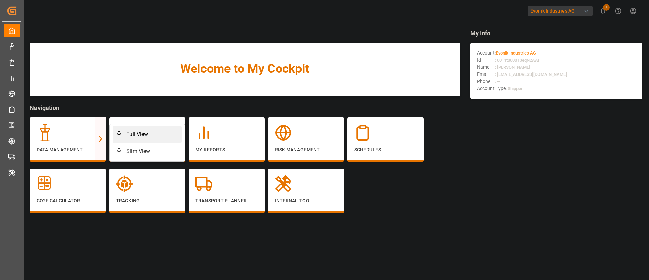
click at [144, 132] on div "Full View" at bounding box center [137, 134] width 22 height 8
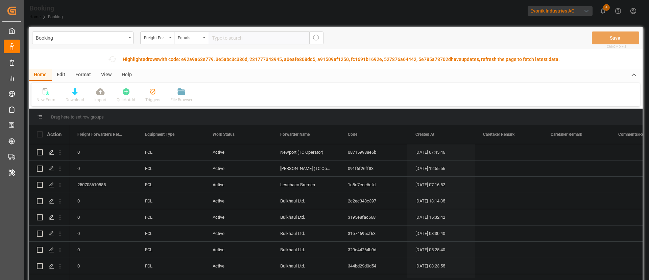
click at [105, 74] on div "View" at bounding box center [106, 74] width 21 height 11
click at [48, 98] on div "Default" at bounding box center [43, 100] width 13 height 6
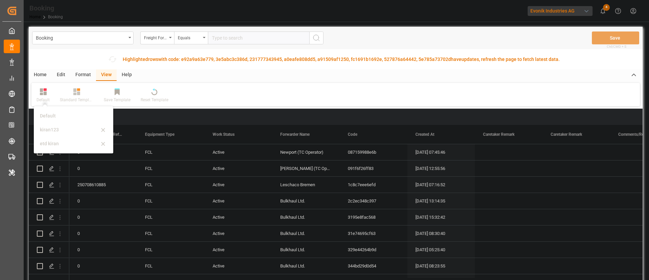
click at [85, 74] on div "Format" at bounding box center [83, 74] width 26 height 11
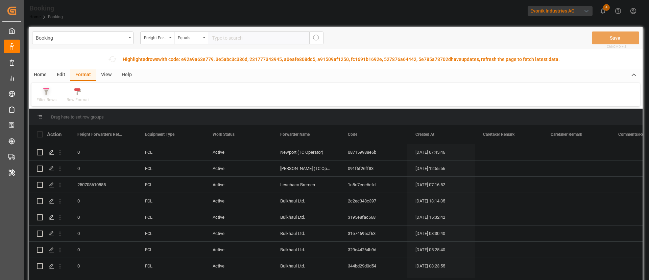
click at [47, 98] on div "Filter Rows" at bounding box center [47, 100] width 20 height 6
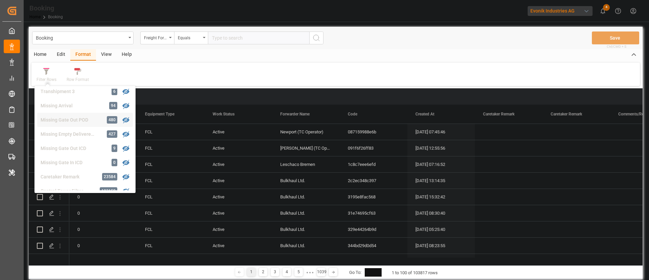
scroll to position [159, 0]
click at [70, 162] on div "Transhipment 1" at bounding box center [70, 164] width 59 height 7
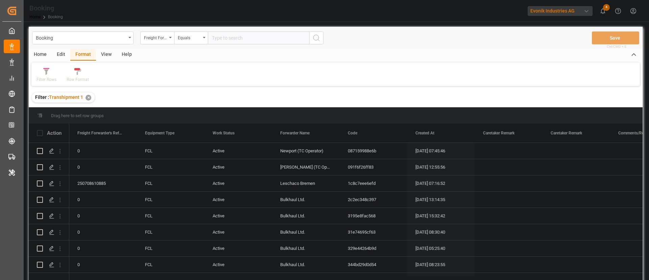
click at [105, 47] on div "Booking Freight Forwarder's Reference No. Equals Save Ctrl/CMD + S" at bounding box center [336, 38] width 614 height 22
click at [111, 53] on div "View" at bounding box center [106, 54] width 21 height 11
click at [55, 77] on div "Standard Templates" at bounding box center [77, 75] width 44 height 15
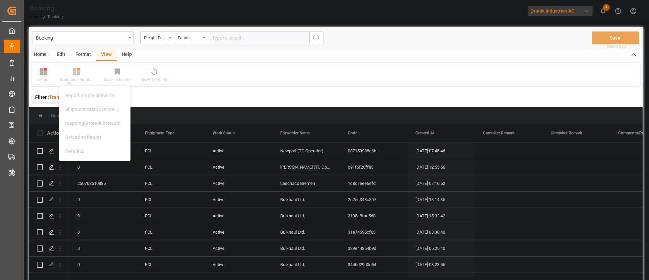
click at [44, 80] on div "Default" at bounding box center [43, 79] width 13 height 6
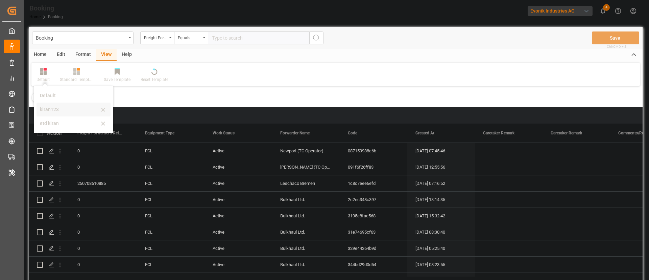
click at [59, 113] on div "kiran123" at bounding box center [74, 109] width 74 height 14
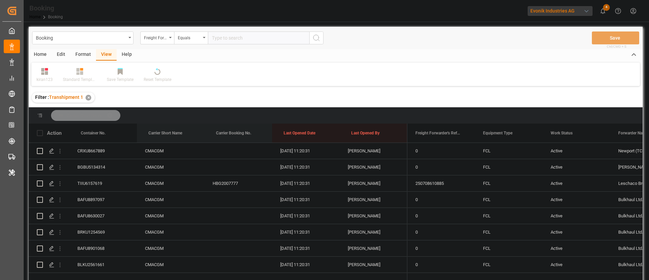
drag, startPoint x: 162, startPoint y: 131, endPoint x: 234, endPoint y: 140, distance: 72.2
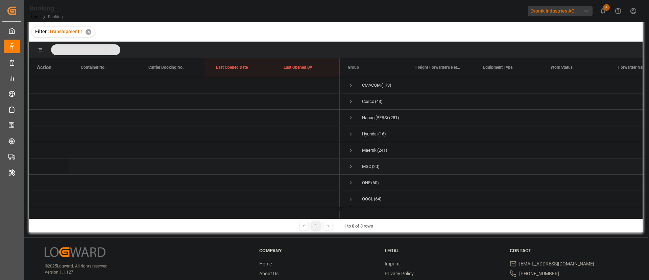
scroll to position [100, 0]
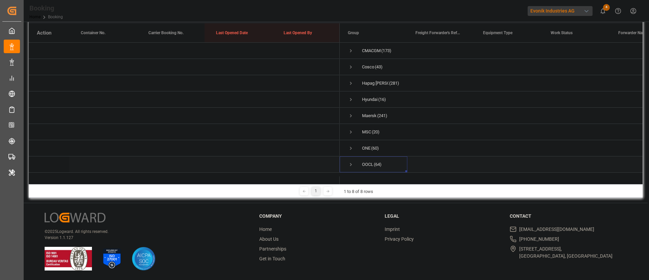
click at [352, 157] on span "Press SPACE to select this row." at bounding box center [351, 165] width 6 height 16
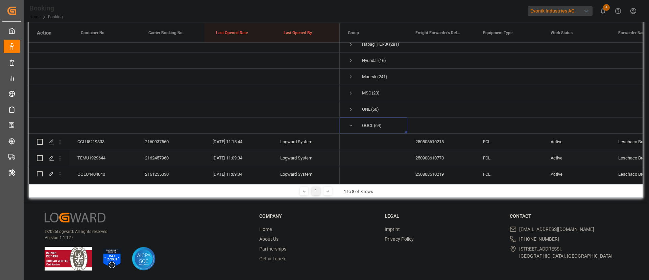
scroll to position [55, 0]
click at [95, 122] on div "CCLU5219333" at bounding box center [103, 126] width 68 height 16
click at [103, 141] on div "TEMU1929644" at bounding box center [103, 142] width 68 height 16
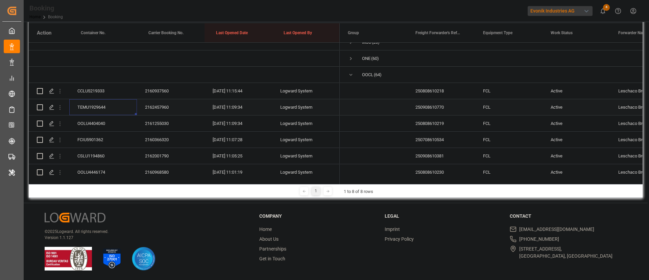
scroll to position [105, 0]
drag, startPoint x: 92, startPoint y: 115, endPoint x: 105, endPoint y: 108, distance: 15.6
click at [105, 108] on div "OOLU4404040" at bounding box center [103, 107] width 68 height 16
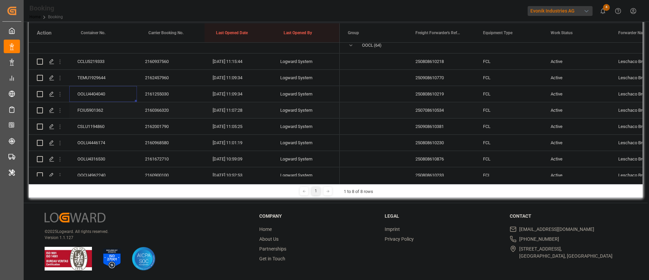
scroll to position [156, 0]
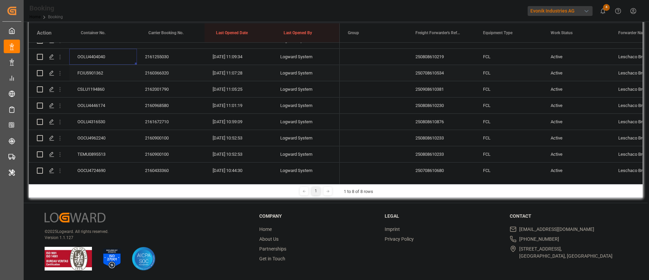
click at [106, 75] on div "FCIU5901362" at bounding box center [103, 73] width 68 height 16
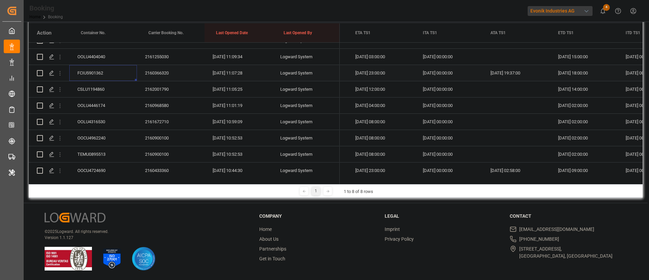
click at [110, 89] on div "CSLU1194860" at bounding box center [103, 89] width 68 height 16
click at [110, 104] on div "OOLU4446174" at bounding box center [103, 105] width 68 height 16
click at [99, 126] on div "OOLU4316530" at bounding box center [103, 122] width 68 height 16
click at [106, 139] on div "OOCU4962240" at bounding box center [103, 138] width 68 height 16
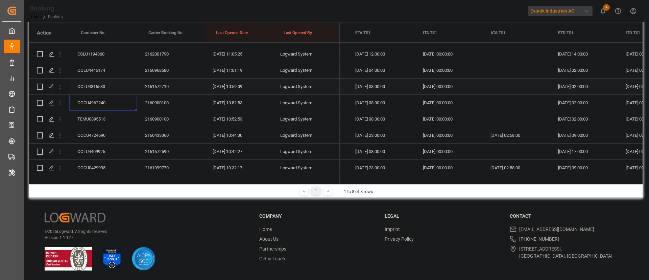
scroll to position [207, 0]
click at [91, 102] on div "TEMU0895513" at bounding box center [103, 103] width 68 height 16
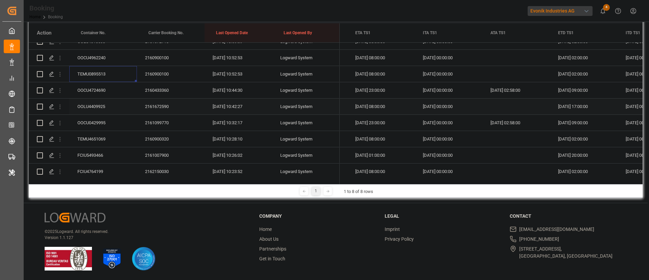
scroll to position [258, 0]
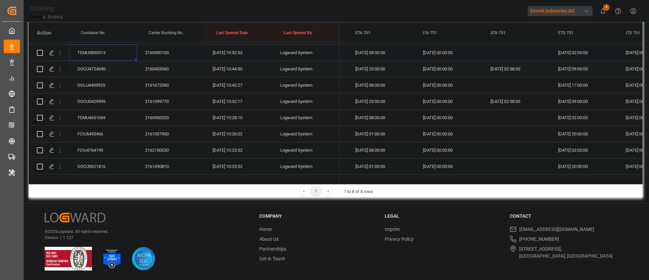
click at [114, 69] on div "OOCU4724690" at bounding box center [103, 69] width 68 height 16
click at [114, 86] on div "OOLU4409925" at bounding box center [103, 85] width 68 height 16
click at [106, 105] on div "OOCU0429995" at bounding box center [103, 101] width 68 height 16
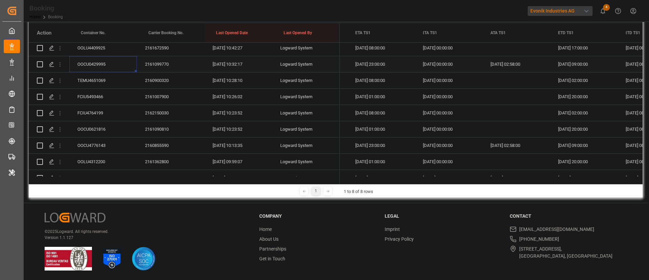
scroll to position [308, 0]
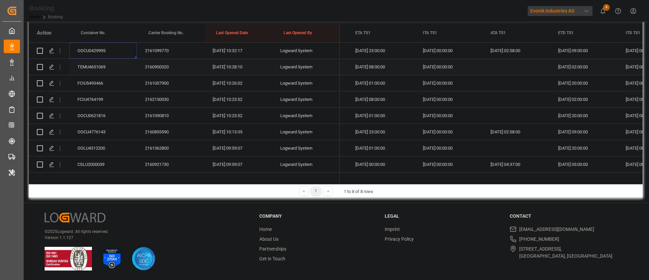
click at [99, 64] on div "TEMU4651069" at bounding box center [103, 67] width 68 height 16
click at [100, 81] on div "FCIU5493466" at bounding box center [103, 83] width 68 height 16
click at [88, 100] on div "FCIU4764199" at bounding box center [103, 99] width 68 height 16
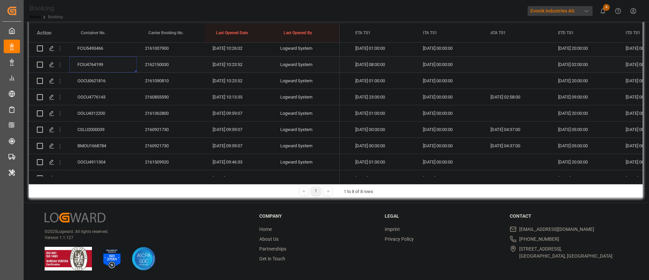
scroll to position [359, 0]
click at [111, 62] on div "OOCU0621816" at bounding box center [103, 65] width 68 height 16
click at [108, 82] on div "OOCU4776143" at bounding box center [103, 81] width 68 height 16
click at [107, 104] on div "OOLU4312200" at bounding box center [103, 97] width 68 height 16
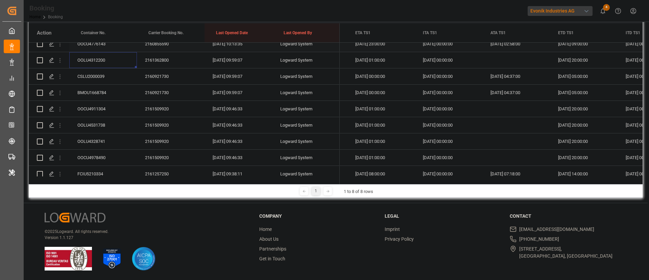
scroll to position [410, 0]
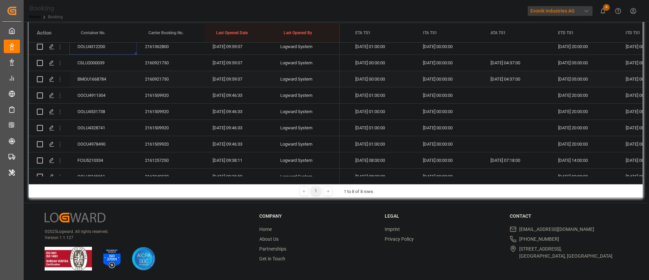
click at [96, 66] on div "CSLU2000039" at bounding box center [103, 63] width 68 height 16
click at [97, 81] on div "BMOU1668784" at bounding box center [103, 79] width 68 height 16
click at [102, 99] on div "OOCU4911304" at bounding box center [103, 95] width 68 height 16
click at [92, 112] on div "OOLU4531738" at bounding box center [103, 111] width 68 height 16
click at [99, 125] on div "OOLU4328741" at bounding box center [103, 128] width 68 height 16
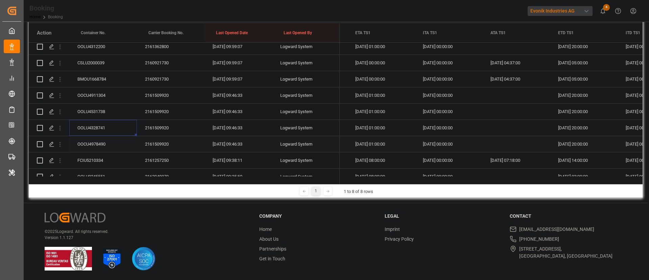
click at [99, 145] on div "OOCU4978490" at bounding box center [103, 144] width 68 height 16
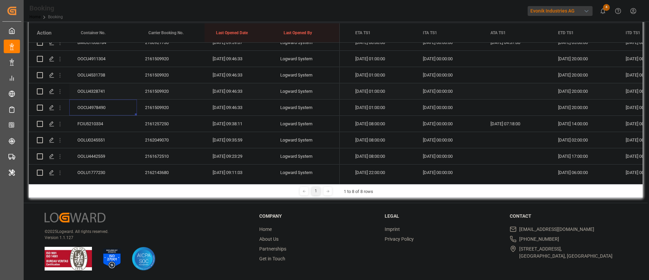
scroll to position [460, 0]
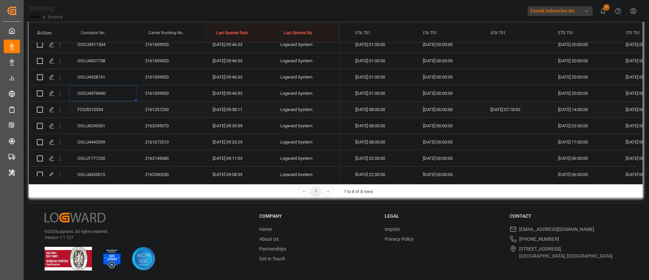
click at [99, 108] on div "FCIU5210334" at bounding box center [103, 109] width 68 height 16
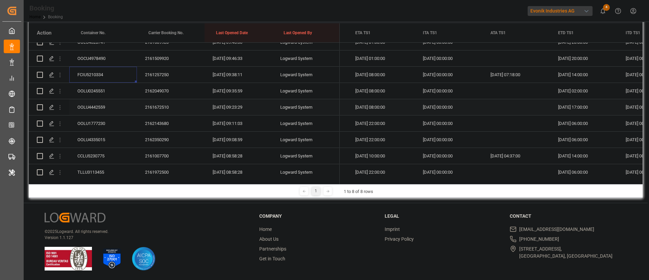
scroll to position [511, 0]
click at [103, 72] on div "OOLU0245551" at bounding box center [103, 75] width 68 height 16
click at [107, 96] on div "OOLU4442559" at bounding box center [103, 91] width 68 height 16
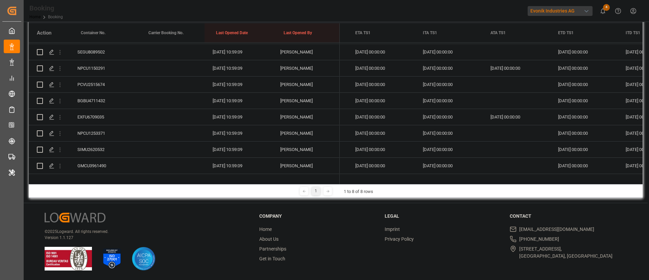
scroll to position [1042, 0]
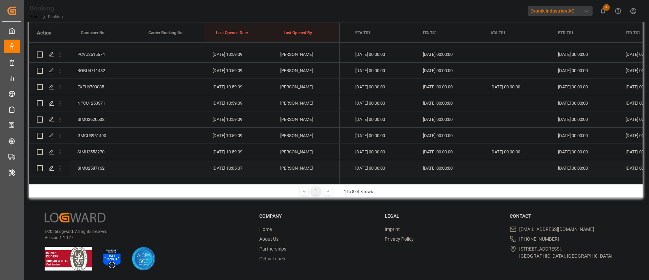
click at [87, 160] on div "SIMU2587162" at bounding box center [103, 168] width 68 height 16
click at [118, 144] on div "SIMU2553270" at bounding box center [103, 152] width 68 height 16
click at [85, 127] on div "GMCU3961490" at bounding box center [103, 135] width 68 height 16
click at [123, 111] on div "SIMU2620532" at bounding box center [103, 119] width 68 height 16
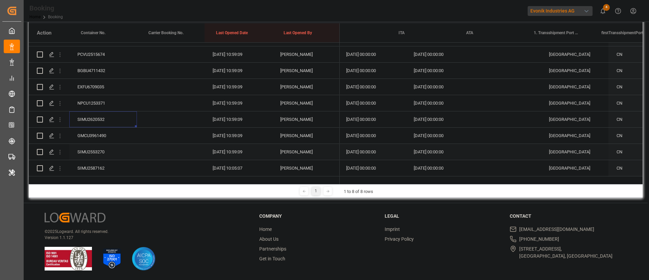
scroll to position [0, 6879]
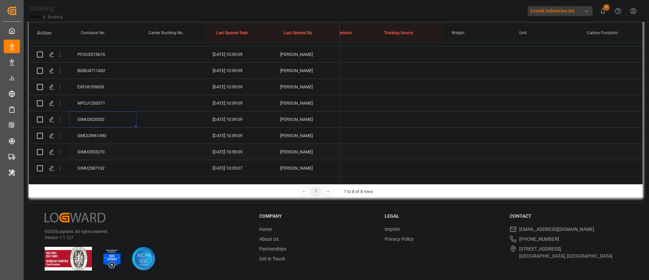
checkbox input "true"
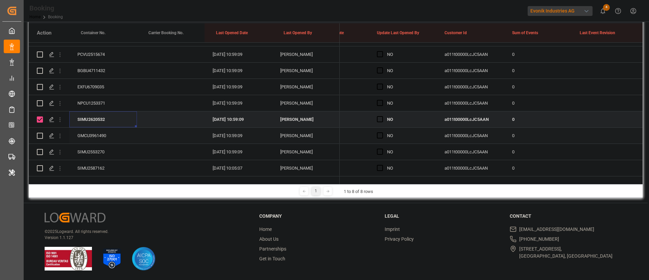
scroll to position [0, 5312]
click at [381, 165] on span "Press SPACE to select this row." at bounding box center [380, 168] width 6 height 6
click at [382, 165] on input "Press SPACE to select this row." at bounding box center [382, 165] width 0 height 0
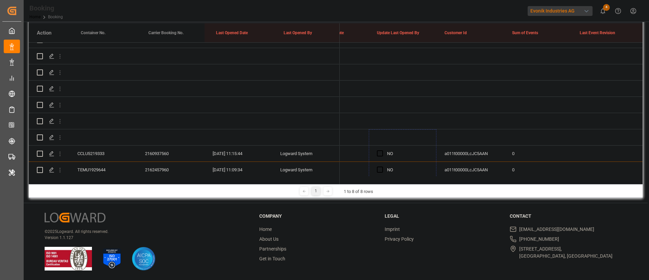
scroll to position [54, 0]
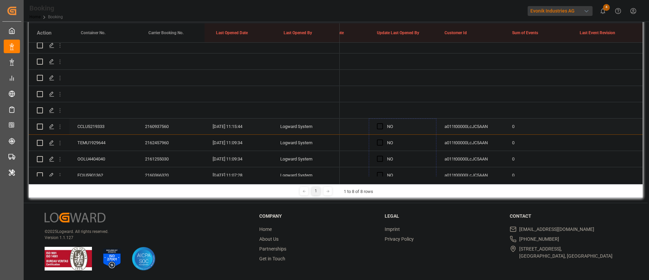
drag, startPoint x: 435, startPoint y: 166, endPoint x: 397, endPoint y: 119, distance: 59.8
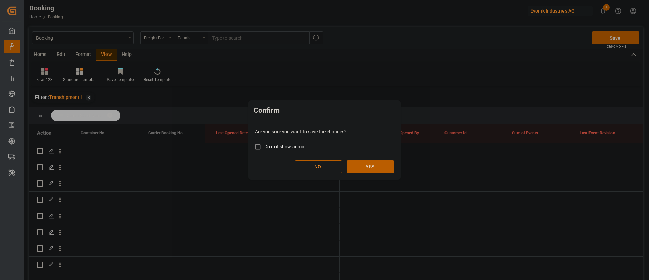
click at [370, 171] on button "YES" at bounding box center [370, 166] width 47 height 13
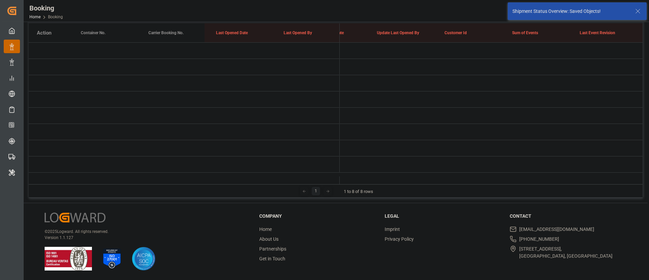
scroll to position [4, 0]
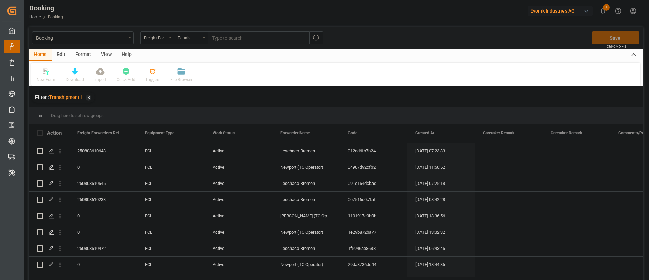
click at [103, 56] on div "View" at bounding box center [106, 54] width 21 height 11
click at [44, 78] on div "Default" at bounding box center [43, 79] width 13 height 6
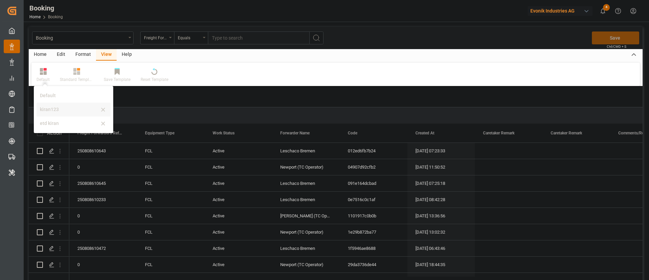
click at [53, 112] on div "kiran123" at bounding box center [69, 109] width 59 height 7
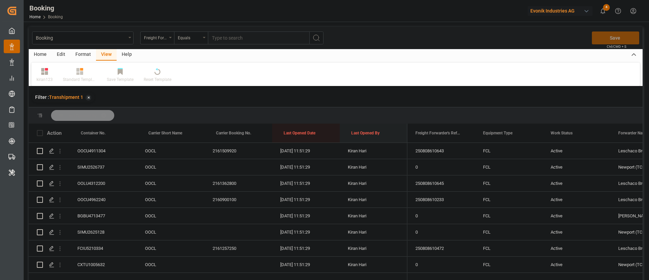
drag, startPoint x: 354, startPoint y: 130, endPoint x: 354, endPoint y: 120, distance: 10.5
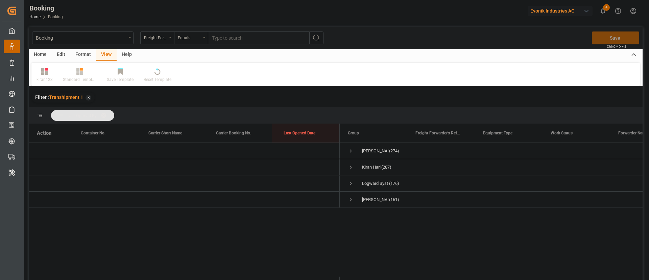
click at [106, 112] on span at bounding box center [106, 115] width 11 height 6
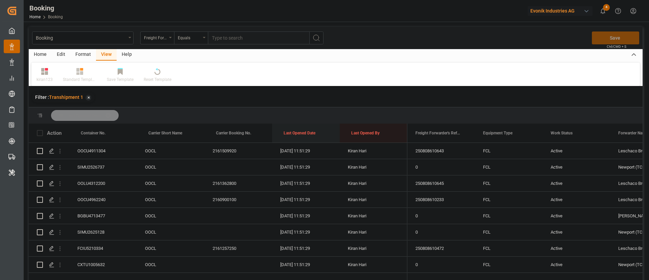
drag, startPoint x: 304, startPoint y: 133, endPoint x: 304, endPoint y: 122, distance: 11.5
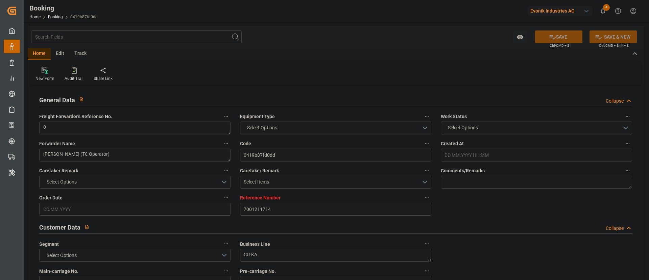
type input "7001211714"
type input "9839208"
type input "CMACGM"
type input "CMA CGM Group"
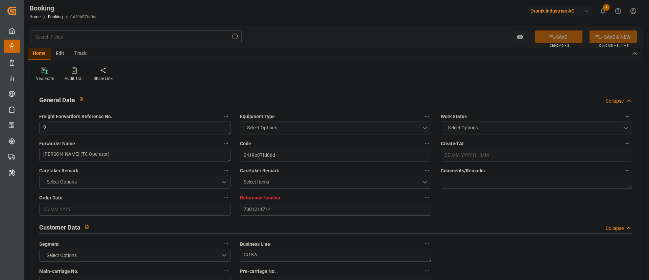
type input "NLRTM"
type input "IDBDJ"
type input "MYPKG"
type input "IDJKT"
type input "0"
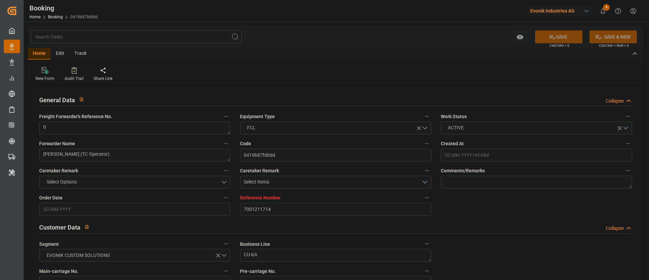
type input "[DATE] 19:26"
type input "[DATE]"
type input "[DATE] 00:00"
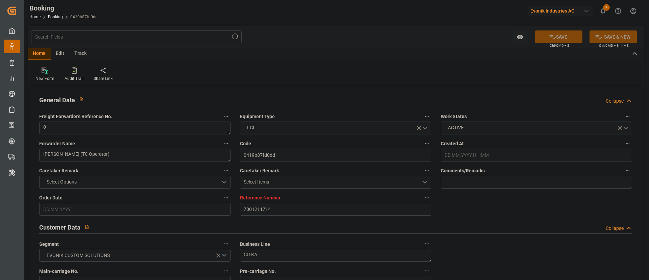
type input "[DATE] 00:00"
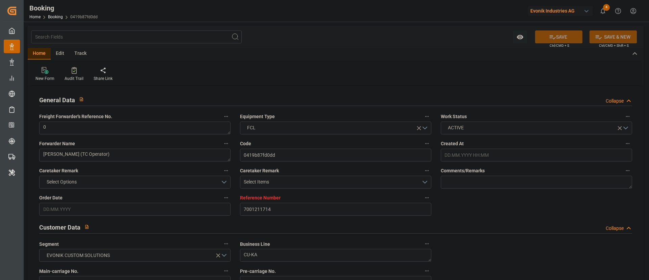
type input "[DATE] 00:00"
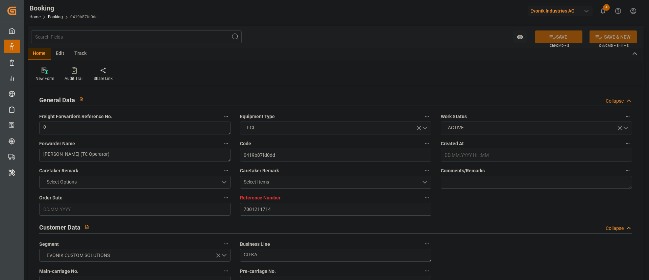
type input "[DATE] 00:00"
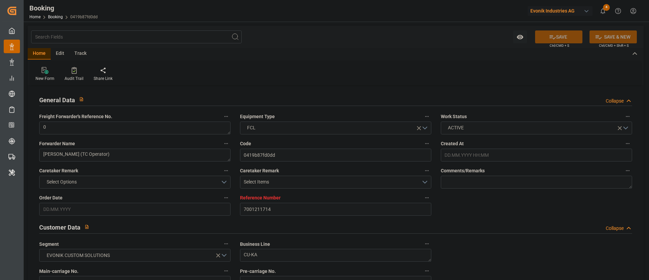
type input "[DATE]"
type input "[DATE] 10:37"
click at [73, 71] on icon at bounding box center [74, 71] width 3 height 2
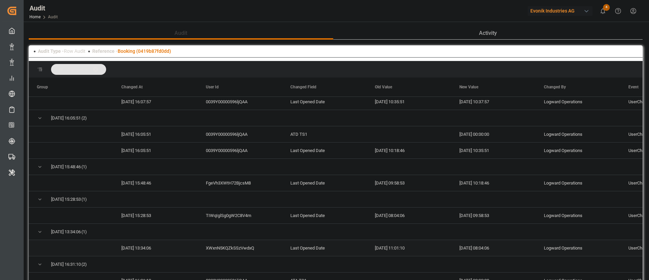
scroll to position [46, 0]
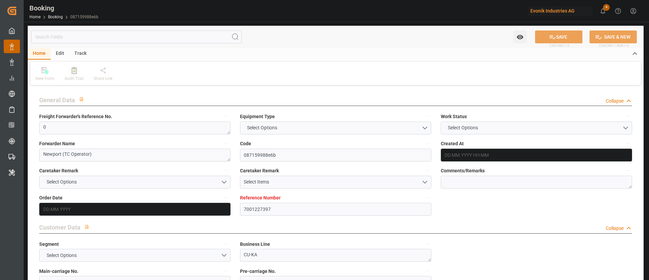
click at [73, 68] on icon at bounding box center [74, 70] width 5 height 7
type input "7001255020"
type input "9709219"
type input "CMACGM"
type input "CMA CGM Group"
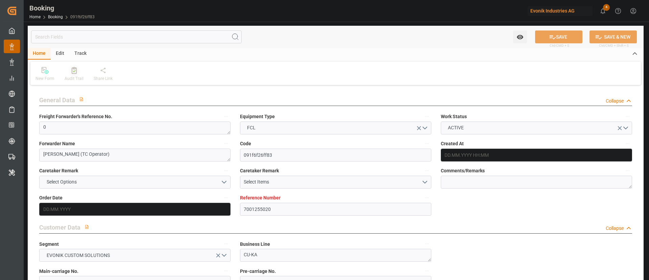
type input "NLRTM"
type input "COSMR"
type input "FRLEH"
type input "0"
type input "[DATE] 12:55"
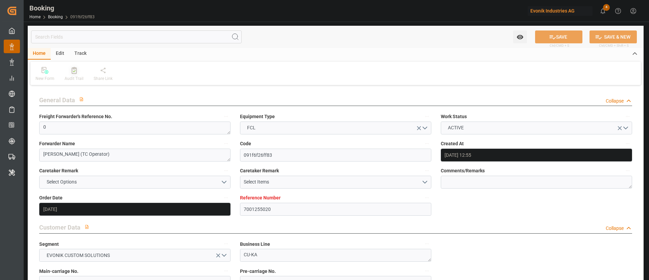
type input "[DATE]"
type input "[DATE] 00:00"
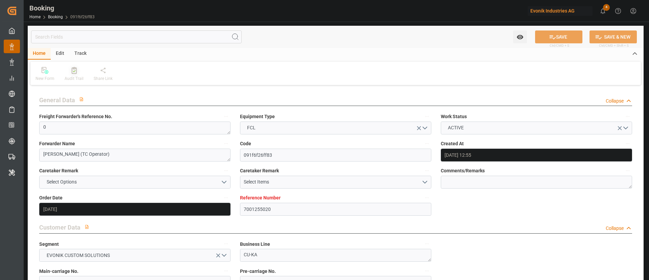
type input "[DATE] 00:00"
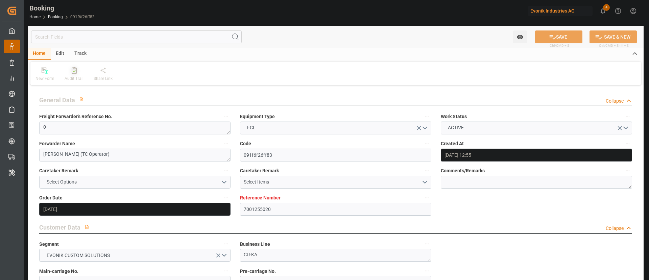
type input "[DATE] 00:00"
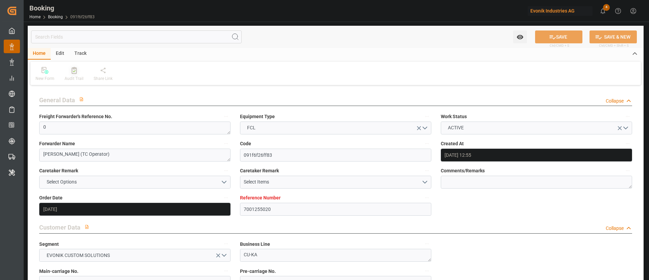
type input "[DATE]"
type input "[DATE] 11:20"
click at [78, 70] on div at bounding box center [74, 70] width 19 height 7
type textarea "0"
type textarea "Newport (TC Operator)"
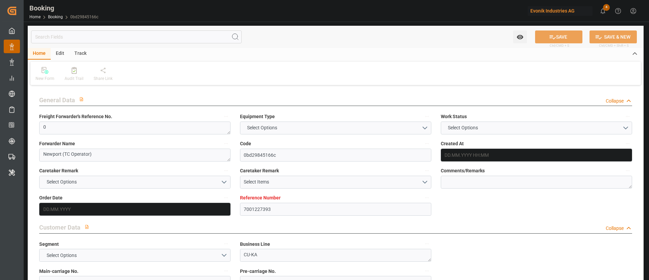
type input "0bd29845166c"
type input "7001227393"
type textarea "CU-KA"
type input "7001227390"
type textarea "silke.slomack@evonik.com"
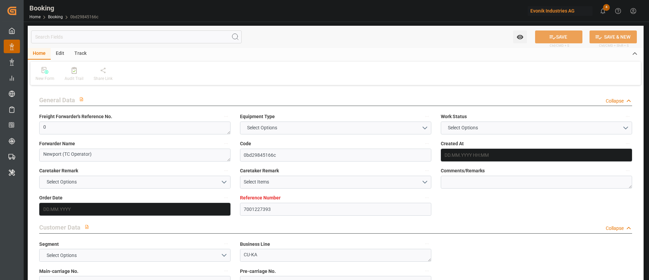
type textarea "CIF"
type textarea "PASIR GUDANG"
type textarea "3"
type textarea "Niederkassel"
type textarea "NPCU1261206"
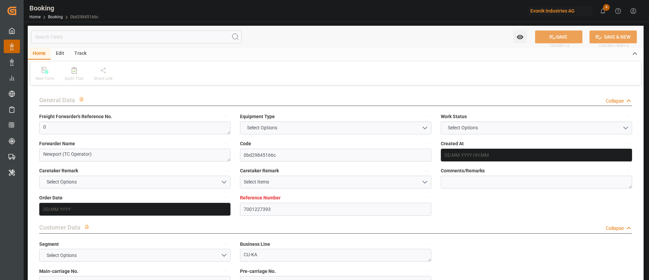
type input "CMACGM SAINT GERMAIN"
type input "CMDU"
type input "Rotterdam"
type input "Pasir Gudang, Johor"
type input "Port Klang (Pelabuhan Klang)"
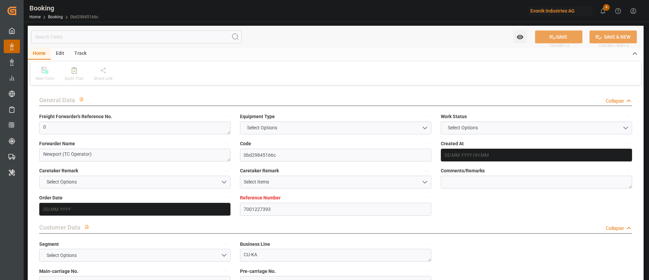
type textarea "eta"
type textarea "INPUT_Evonik_Seeburger_IFTMIN_1002991231_20250725123656166.edi"
type textarea "NWC/UK North West Continent / UK_MYPGU_CMDU_CU-KA"
type textarea "INPUT_Evonik_Seeburger_IFTMIN_1002974972_20250721094421706.edi,INPUT_Evonik_See…"
type textarea "1002991231"
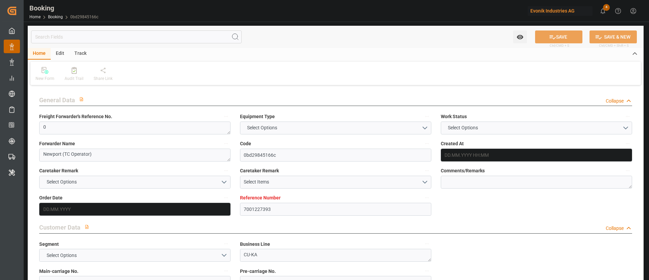
type textarea "shaini ghorai"
type textarea "businessDivision-businessLine-"
type textarea "IFTMIN"
type textarea "a011t00000LcJC5AAN"
type textarea "Yes"
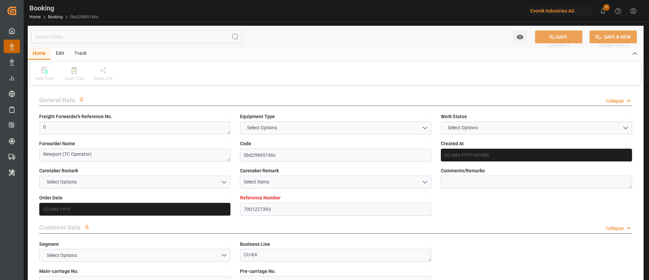
type input "7001227393"
type input "9987201"
type input "CMACGM"
type input "CMA CGM Group"
type input "NLRTM"
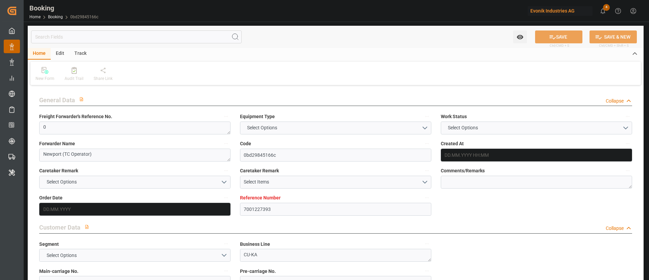
type input "MYPGU"
type input "MYPKG"
type input "0"
type input "21.07.2025 07:45"
type input "[DATE]"
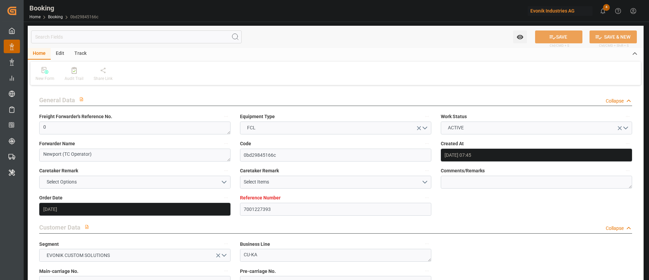
type input "26.09.2025"
type input "06.08.2025"
type input "31.07.2025 00:00"
type input "01.08.2025 00:00"
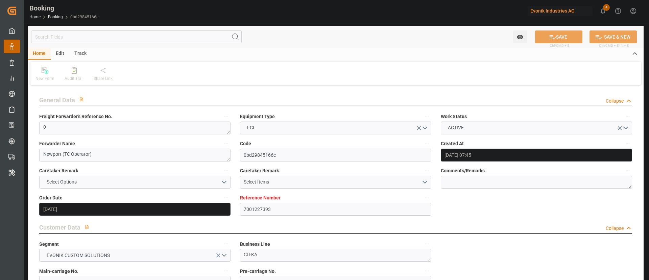
type input "24.07.2025 00:00"
type input "14.09.2025 00:00"
type input "23.09.2025 00:00"
type input "10.09.2025 00:00"
type input "09.09.2025 00:00"
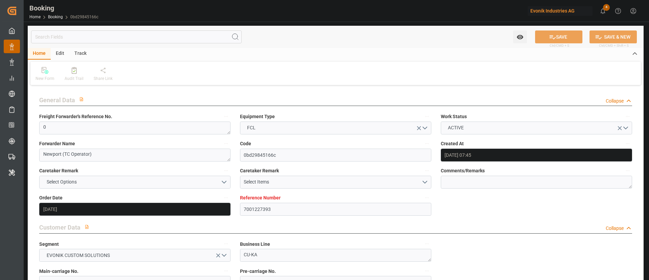
type input "10.09.2025 00:00"
type input "13.09.2025 00:00"
type input "11.09.2025 00:00"
type input "[DATE]"
type input "11.09.2025 11:12"
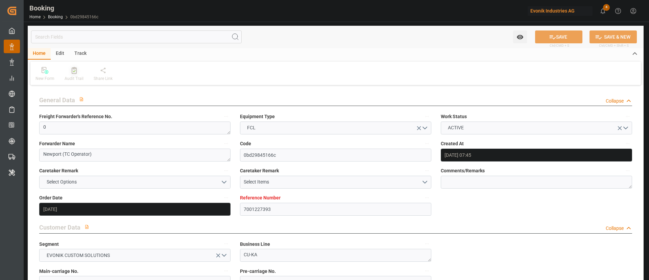
click at [72, 77] on div "Audit Trail" at bounding box center [74, 78] width 19 height 6
type input "7001255018"
type input "9709219"
type input "CMACGM"
type input "CMA CGM Group"
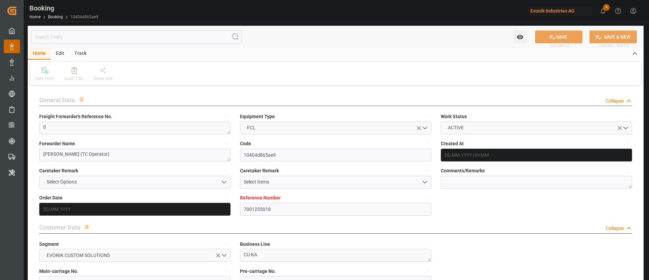
type input "NLRTM"
type input "COSMR"
type input "FRLEH"
type input "0"
type input "21.08.2025 12:55"
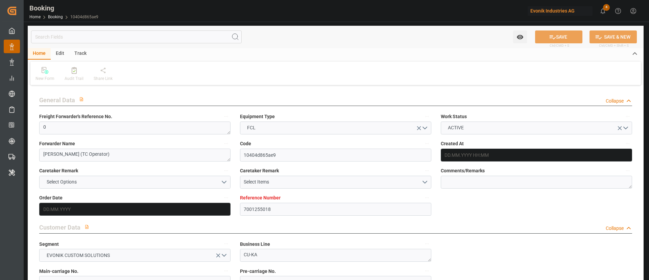
type input "21.08.2025"
type input "05.10.2025"
type input "09.09.2025"
type input "02.09.2025 00:00"
type input "08.09.2025 00:00"
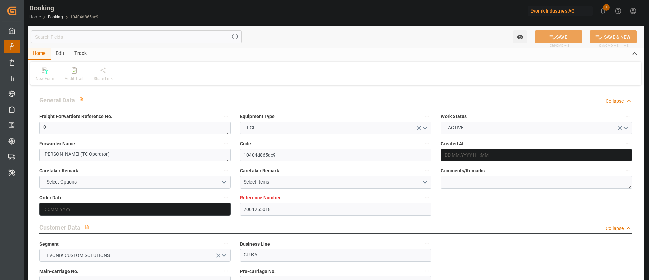
type input "08.09.2025 00:00"
type input "02.09.2025 00:00"
type input "07.10.2025 00:00"
type input "06.10.2025 00:00"
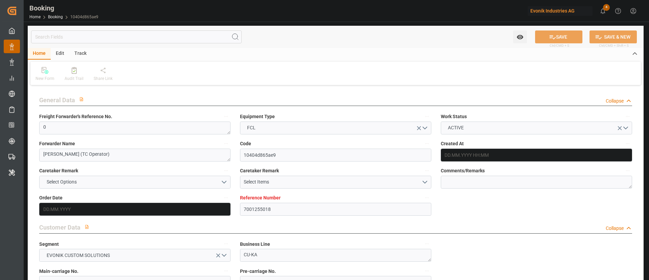
type input "[DATE] 00:00"
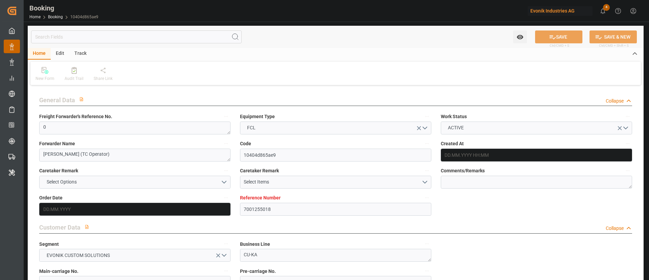
type input "[DATE]"
type input "11.09.2025 11:17"
click at [72, 68] on icon at bounding box center [74, 70] width 5 height 7
type input "7001255022"
type input "9709219"
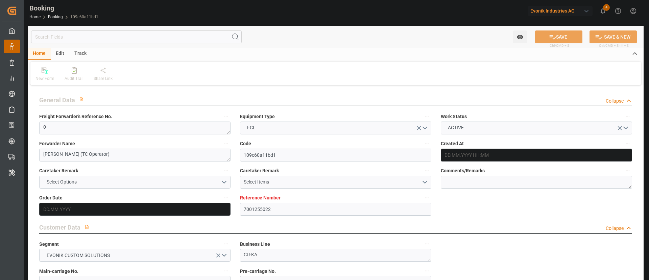
type input "CMACGM"
type input "CMA CGM Group"
type input "NLRTM"
type input "COSMR"
type input "FRLEH"
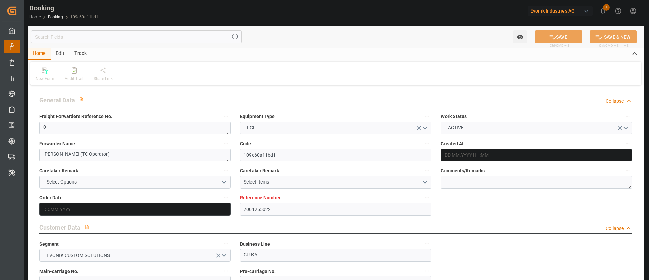
type input "0"
type input "[DATE] 12:55"
type input "[DATE]"
type input "05.10.2025"
type input "09.09.2025"
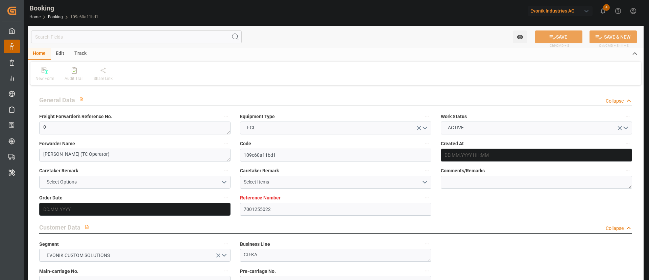
type input "03.09.2025 00:00"
type input "08.09.2025 00:00"
type input "04.09.2025 00:00"
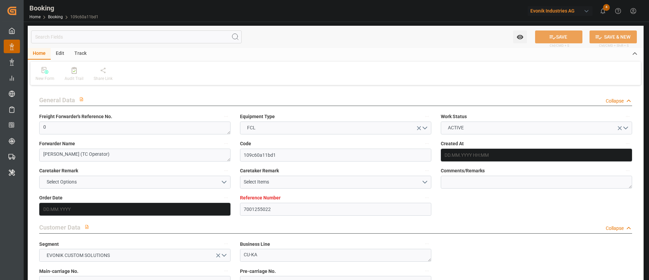
type input "07.10.2025 00:00"
type input "06.10.2025 00:00"
type input "11.09.2025 00:00"
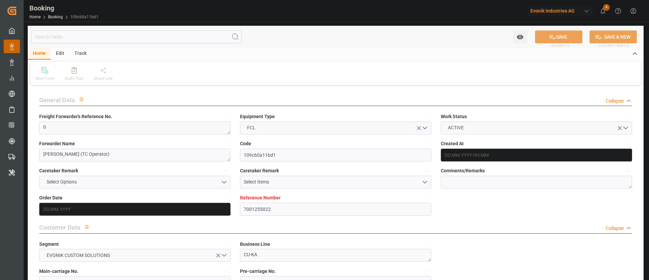
type input "13.09.2025 00:00"
type input "21.08.2025"
type input "11.09.2025 11:18"
type textarea "1020251866"
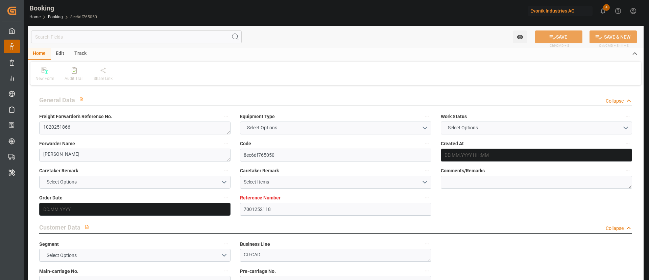
type textarea "[PERSON_NAME]"
type input "8ec6df765050"
type input "7001252118"
type textarea "CU-CAD"
type input "7001252117"
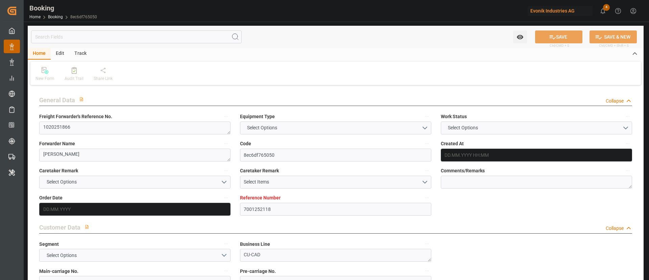
type textarea "[EMAIL_ADDRESS][DOMAIN_NAME]"
type textarea "CIF"
type textarea "[GEOGRAPHIC_DATA]"
type textarea "Marl"
type textarea "TXGU8246473"
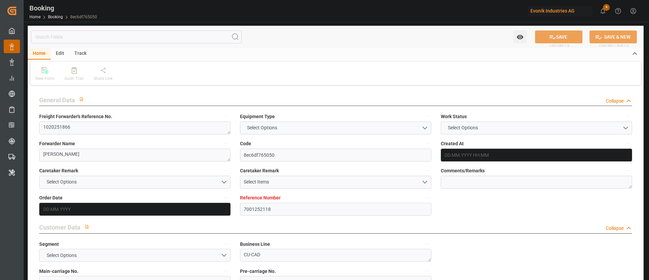
type input "CMA CGM LOUVRE"
type input "CMDU"
type textarea "HBG2028212"
type input "[GEOGRAPHIC_DATA]"
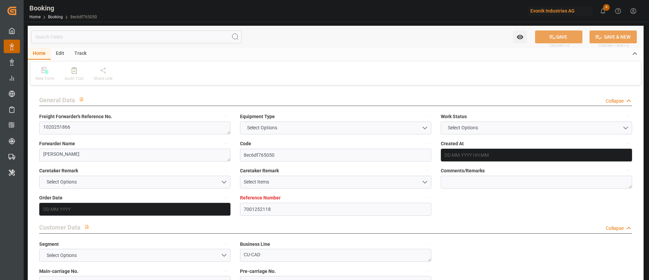
type input "[GEOGRAPHIC_DATA], [GEOGRAPHIC_DATA]"
type input "[GEOGRAPHIC_DATA] ([GEOGRAPHIC_DATA])"
type textarea "eta"
type textarea "INPUT_Evonik_Seeburger_IFTMIN_1003112417_20250903162101041.edi"
type textarea "NWC/[GEOGRAPHIC_DATA] [GEOGRAPHIC_DATA] Continent / [GEOGRAPHIC_DATA]-CAD"
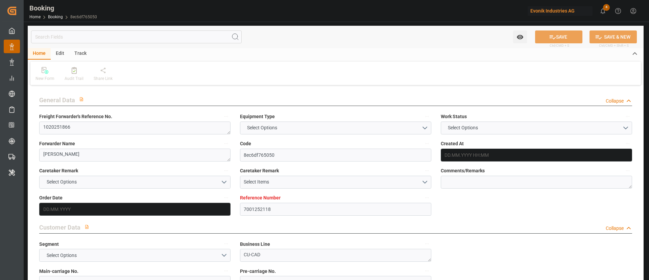
type textarea "INPUT_Evonik_Seeburger_IFTMIN_1003066077_20250819095455727.edi,INPUT_Evonik_See…"
type textarea "1003112417"
type textarea "[PERSON_NAME]"
type textarea "businessDivision-businessLine-"
type textarea "IFTMIN"
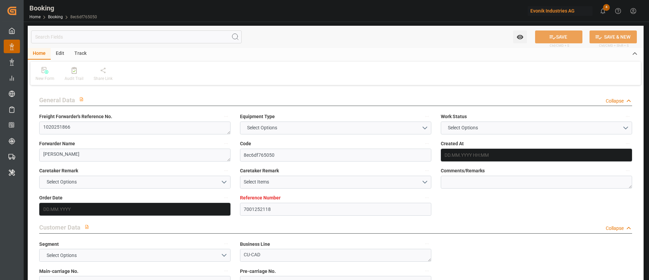
type textarea "a011t00000LcJC5AAN"
type textarea "Yes"
type input "ANTWERPEN"
type input "JAKARTA, JAVA"
type input "0FMK5E1MA"
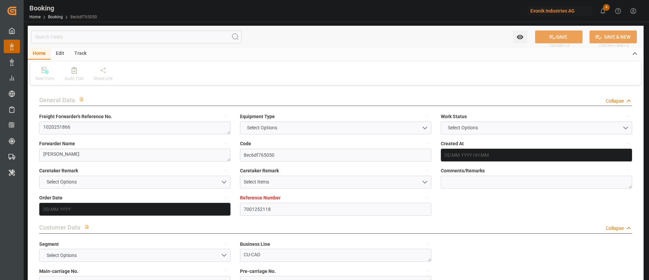
type input "VESSEL"
type input "TIANJIN BRIDGE"
type input "1QYDGS1MA"
type input "TRUCK"
type input "7001252118"
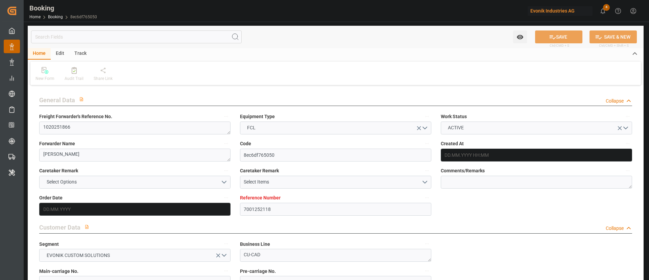
type input "9839143"
type input "CMACGM"
type input "CMA CGM Group"
type input "BEANR"
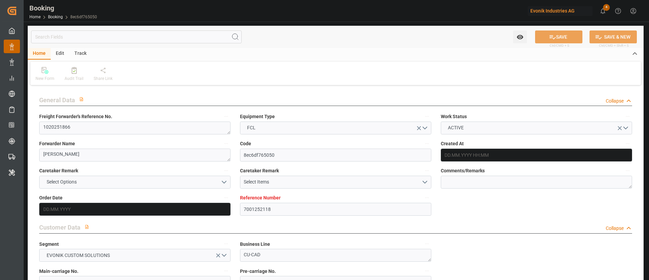
type input "IDJKT"
type input "MYPKG"
type input "0"
type input "BEANR"
type input "IDJKT"
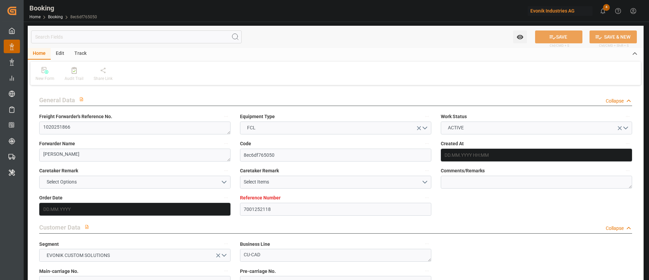
type input "9282962"
type input "19.08.2025 07:55"
type input "[DATE]"
type input "21.10.2025"
type input "[DATE]"
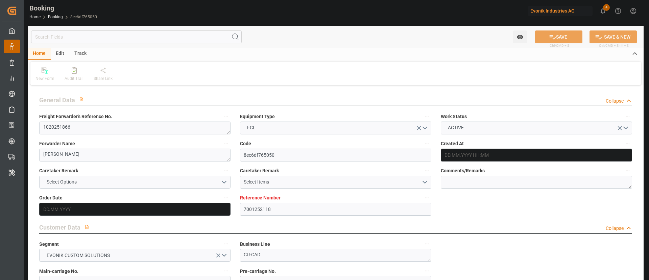
type input "27.08.2025 00:00"
type input "07.09.2025 14:00"
type input "07.09.2025 00:00"
type input "07.09.2025 17:47"
type input "30.08.2025 15:20"
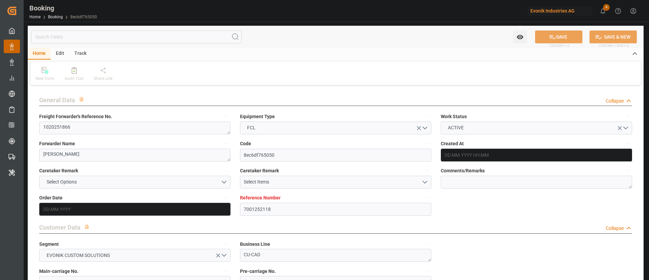
type input "10.10.2025 11:00"
type input "10.10.2025 00:00"
type input "08.10.2025 12:00"
type input "08.10.2025 00:00"
type input "09.10.2025 06:00"
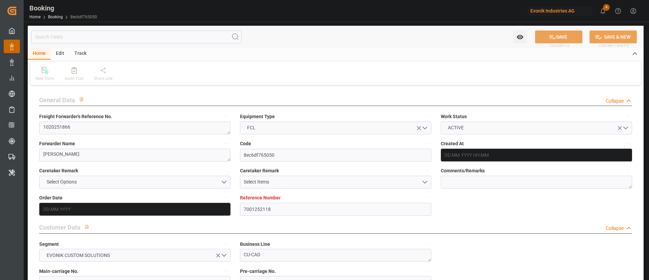
type input "08.10.2025 00:00"
type input "[DATE]"
type input "11.09.2025 11:44"
type input "11.09.2025"
type input "06.09.2025 22:39"
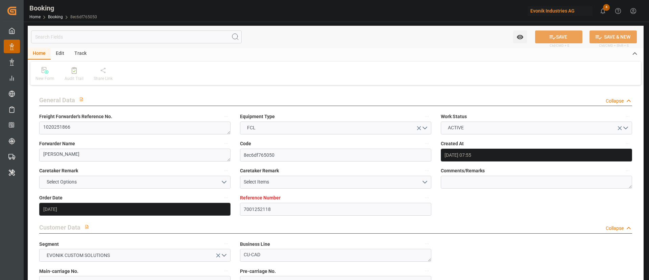
type input "07.09.2025 14:00"
type input "07.09.2025 16:40"
type input "09.10.2025 12:00"
type input "09.10.2025 21:02"
type input "08.10.2025 06:00"
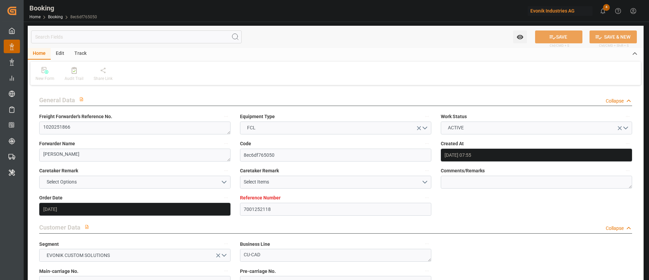
type input "10.10.2025 11:00"
type input "10.10.2025 21:37"
type input "14.10.2025 21:37"
click at [74, 70] on icon at bounding box center [74, 70] width 5 height 7
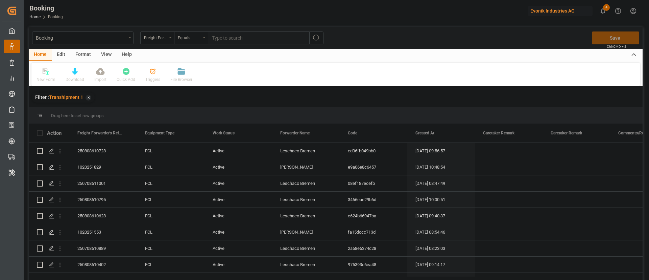
click at [103, 48] on div "Booking Freight Forwarder's Reference No. Equals Save Ctrl/CMD + S" at bounding box center [336, 38] width 614 height 22
click at [103, 50] on div "View" at bounding box center [106, 54] width 21 height 11
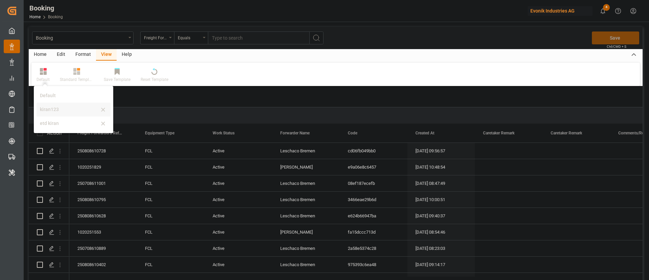
click at [61, 112] on div "kiran123" at bounding box center [69, 109] width 59 height 7
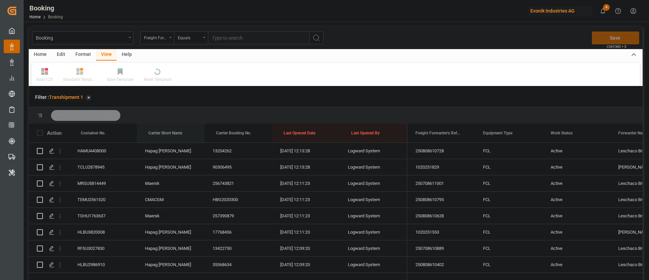
drag, startPoint x: 153, startPoint y: 133, endPoint x: 160, endPoint y: 117, distance: 17.1
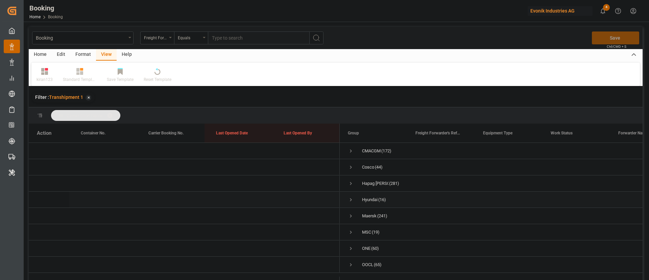
scroll to position [100, 0]
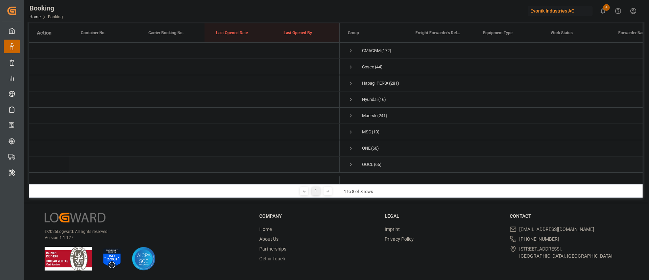
click at [353, 157] on span "Press SPACE to select this row." at bounding box center [351, 165] width 6 height 16
